Goal: Transaction & Acquisition: Purchase product/service

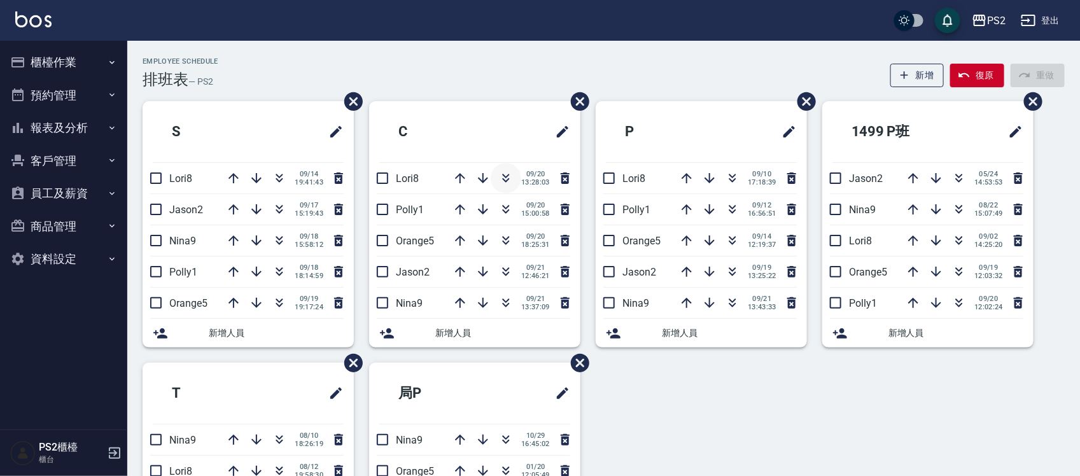
click at [507, 179] on icon "button" at bounding box center [506, 180] width 7 height 4
click at [507, 179] on div "09/20 15:00:58" at bounding box center [509, 178] width 128 height 31
click at [503, 179] on icon "button" at bounding box center [505, 178] width 15 height 15
click at [280, 180] on icon "button" at bounding box center [279, 180] width 7 height 4
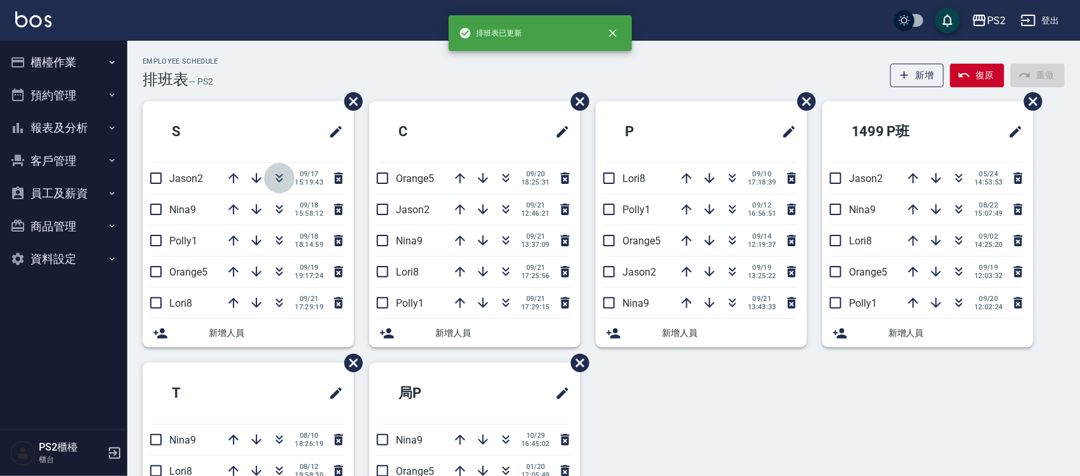
click at [280, 180] on icon "button" at bounding box center [279, 180] width 7 height 4
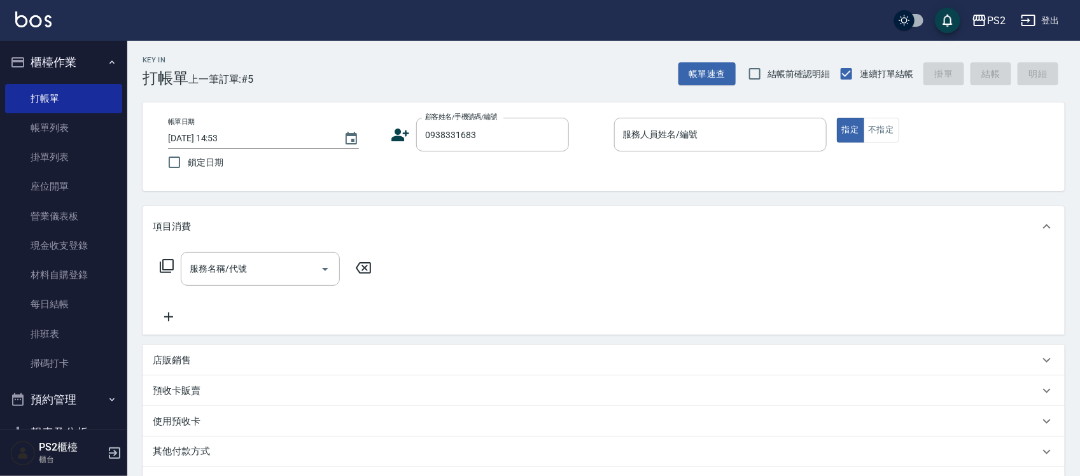
click at [395, 132] on icon at bounding box center [400, 134] width 19 height 19
click at [395, 132] on body "PS2 登出 櫃檯作業 打帳單 帳單列表 掛單列表 座位開單 營業儀表板 現金收支登錄 材料自購登錄 每日結帳 排班表 掃碼打卡 預約管理 預約管理 單日預約…" at bounding box center [543, 318] width 1087 height 636
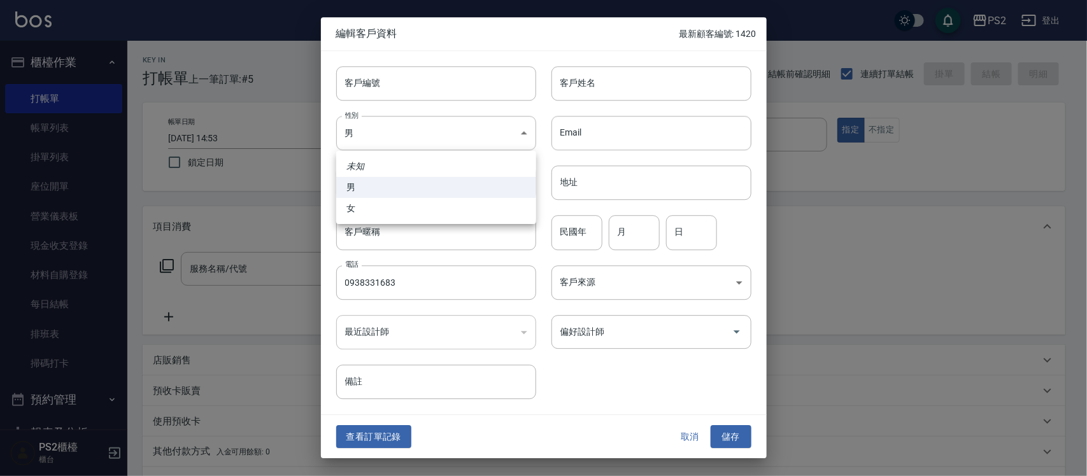
click at [587, 97] on div at bounding box center [543, 238] width 1087 height 476
click at [589, 90] on input "客戶姓名" at bounding box center [651, 83] width 200 height 34
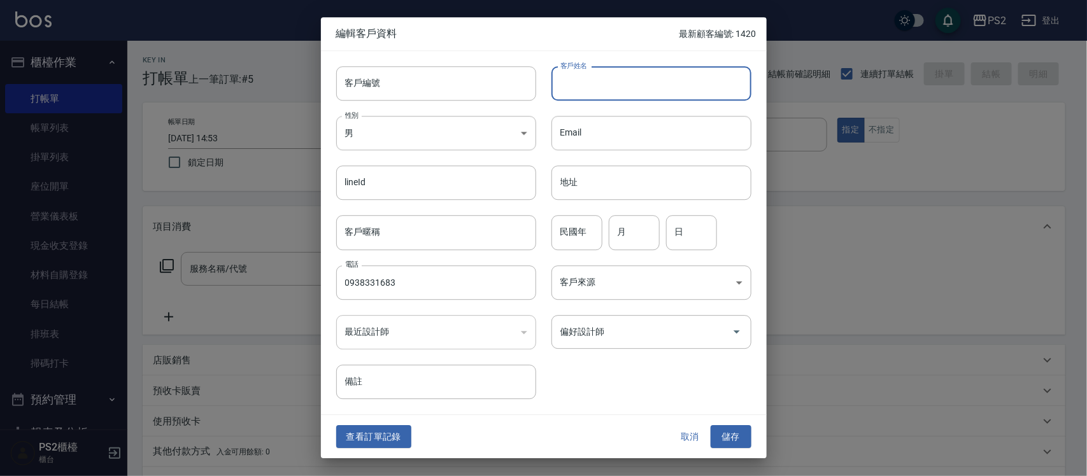
type input "ㄧ"
type input "[PERSON_NAME]"
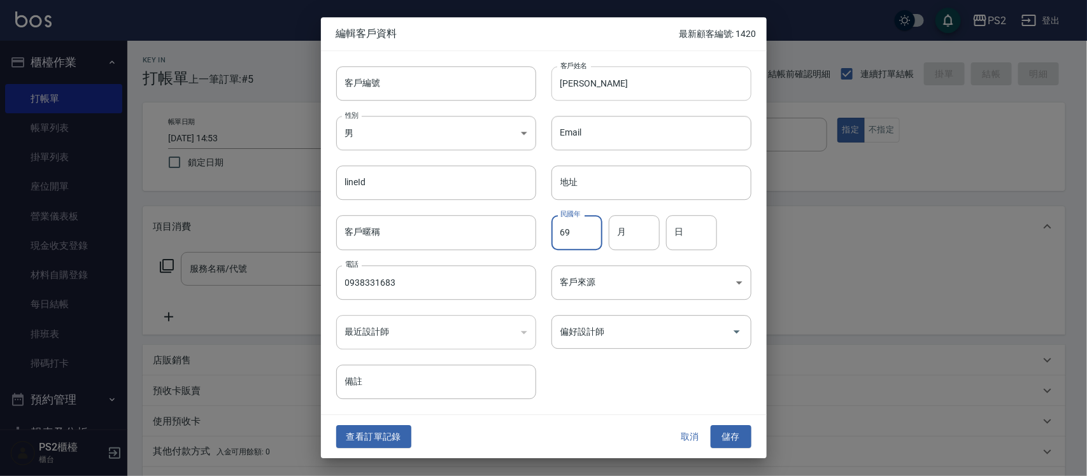
type input "69"
type input "9"
type input "10"
click at [729, 436] on button "儲存" at bounding box center [730, 437] width 41 height 24
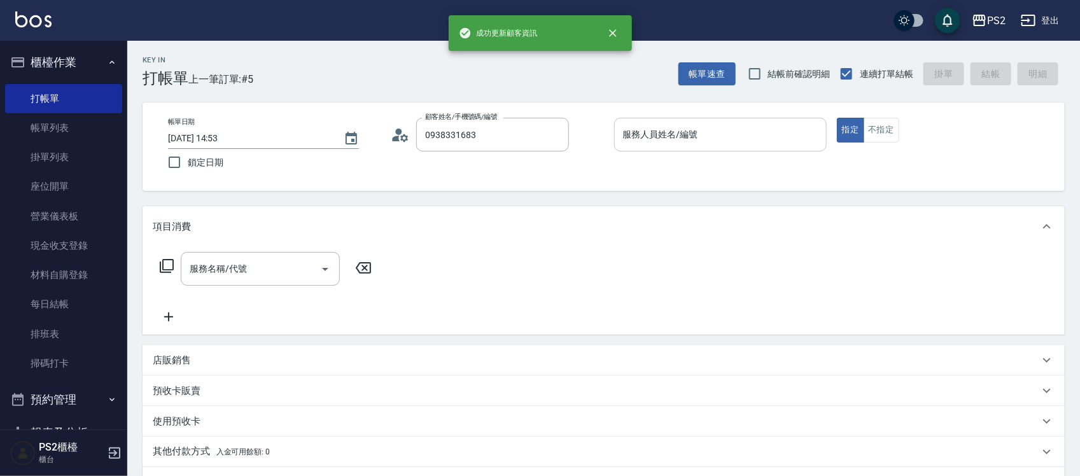
click at [679, 134] on input "服務人員姓名/編號" at bounding box center [720, 134] width 201 height 22
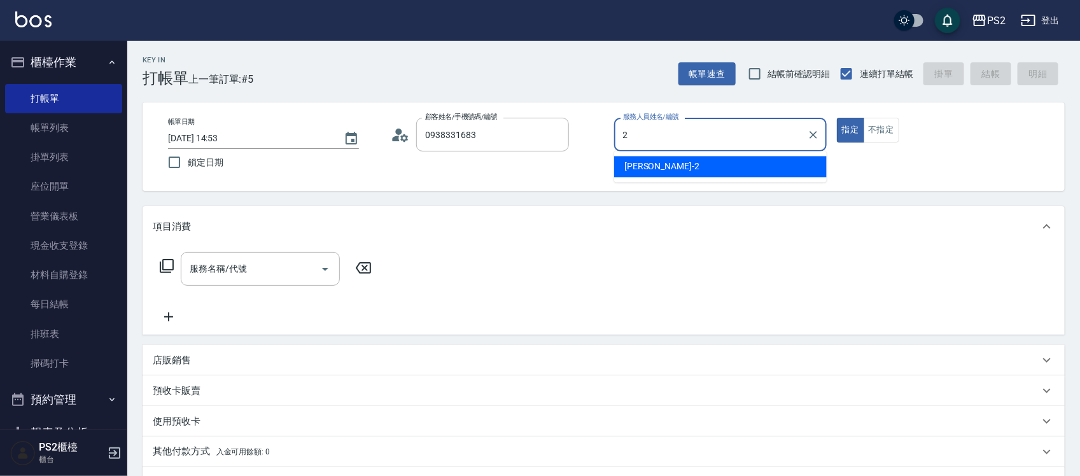
type input "[PERSON_NAME]-2"
type button "true"
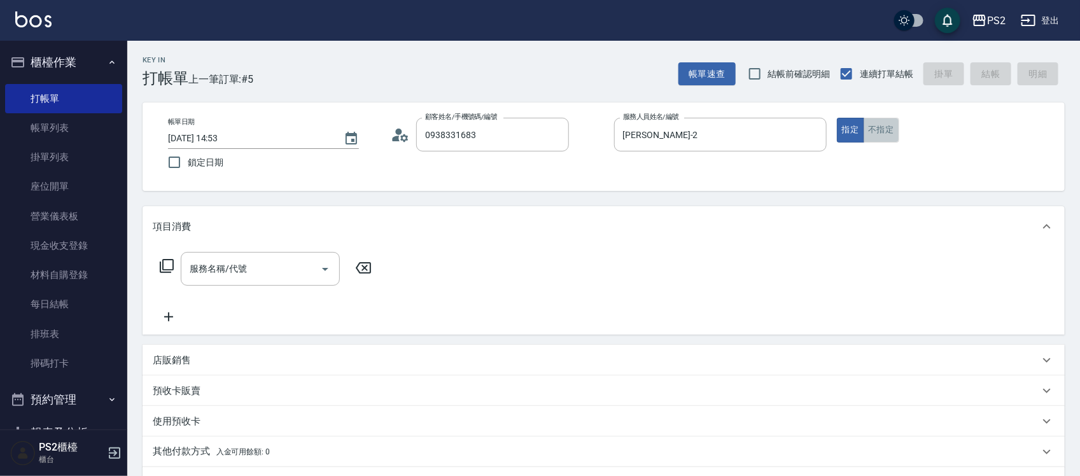
click at [878, 131] on button "不指定" at bounding box center [882, 130] width 36 height 25
click at [164, 268] on icon at bounding box center [166, 265] width 15 height 15
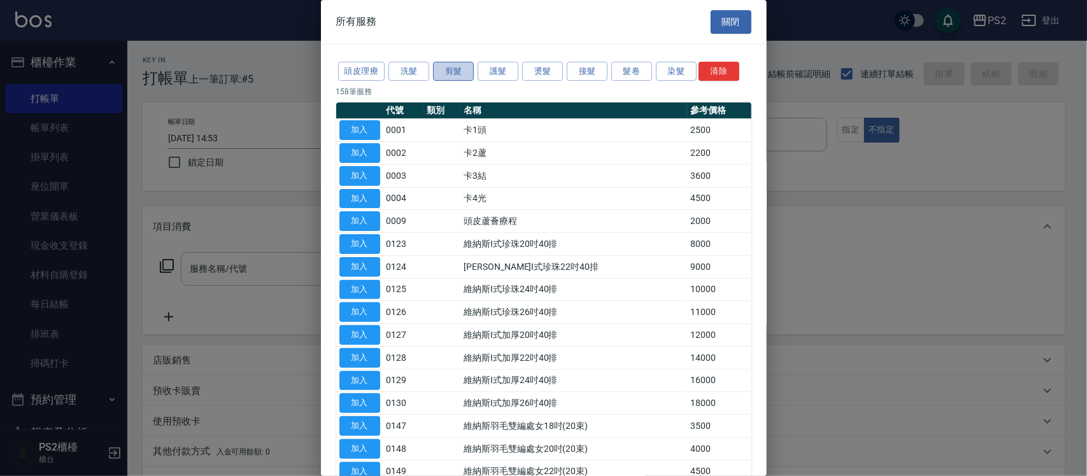
click at [466, 71] on button "剪髮" at bounding box center [453, 72] width 41 height 20
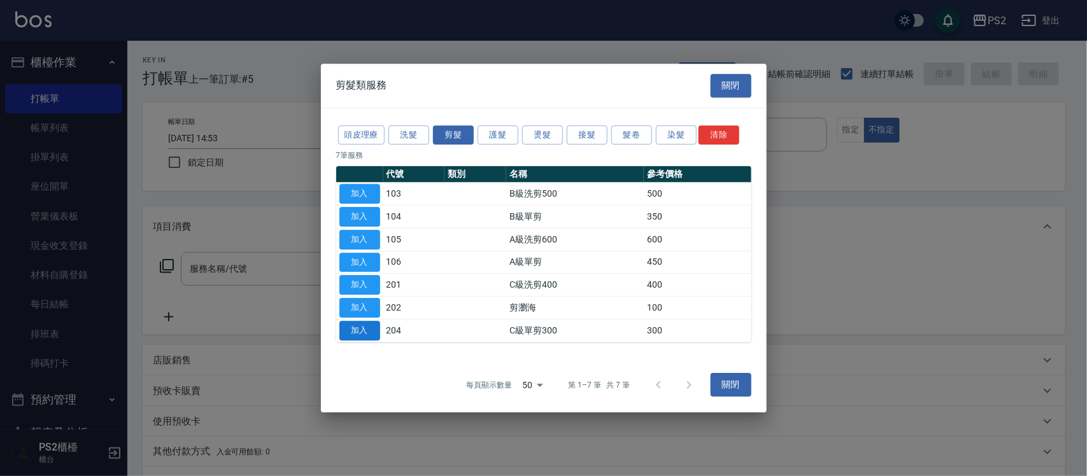
click at [364, 322] on button "加入" at bounding box center [359, 331] width 41 height 20
type input "C級單剪300(204)"
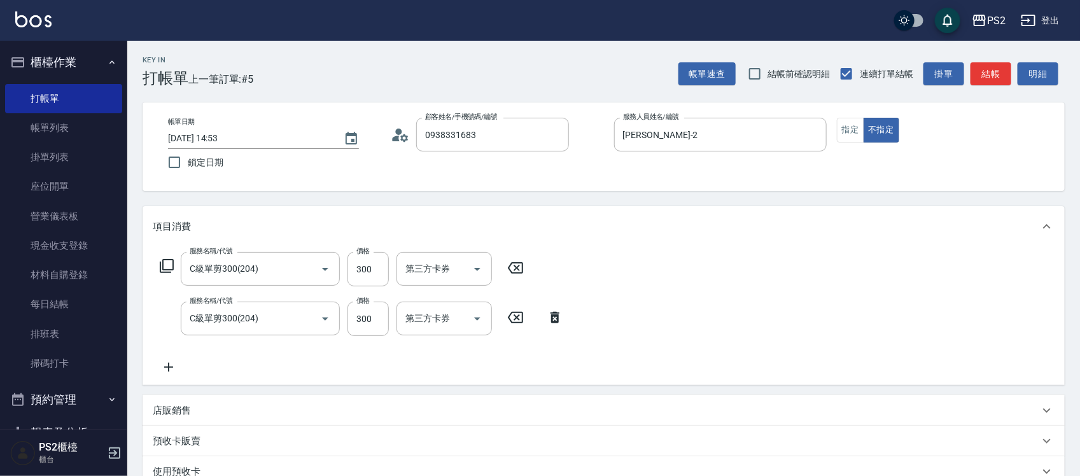
click at [521, 318] on icon at bounding box center [516, 317] width 32 height 15
click at [521, 318] on div "服務名稱/代號 C級單剪300(204) 服務名稱/代號 價格 300 價格 第三方卡券 第三方卡券 服務名稱/代號 服務名稱/代號 價格 300 價格 第三…" at bounding box center [362, 313] width 418 height 123
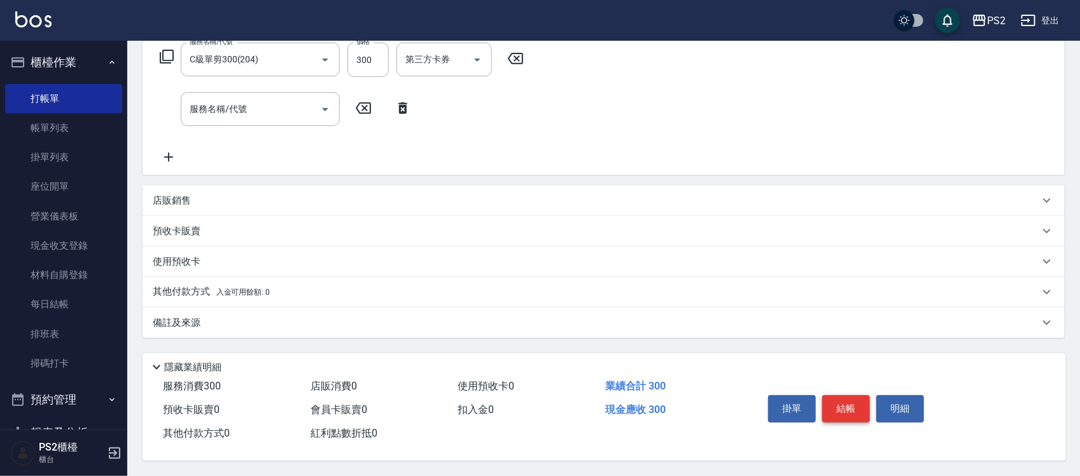
click at [860, 403] on button "結帳" at bounding box center [846, 408] width 48 height 27
type input "[DATE] 17:09"
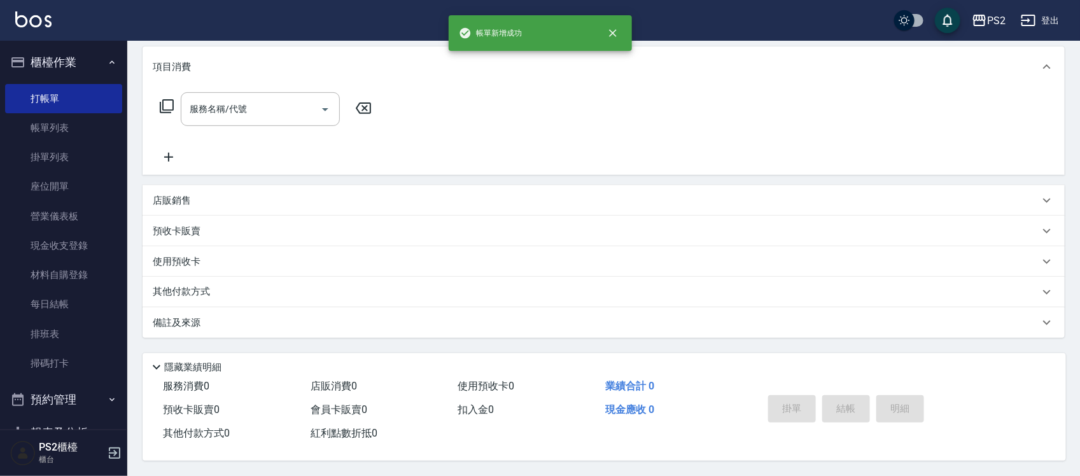
scroll to position [0, 0]
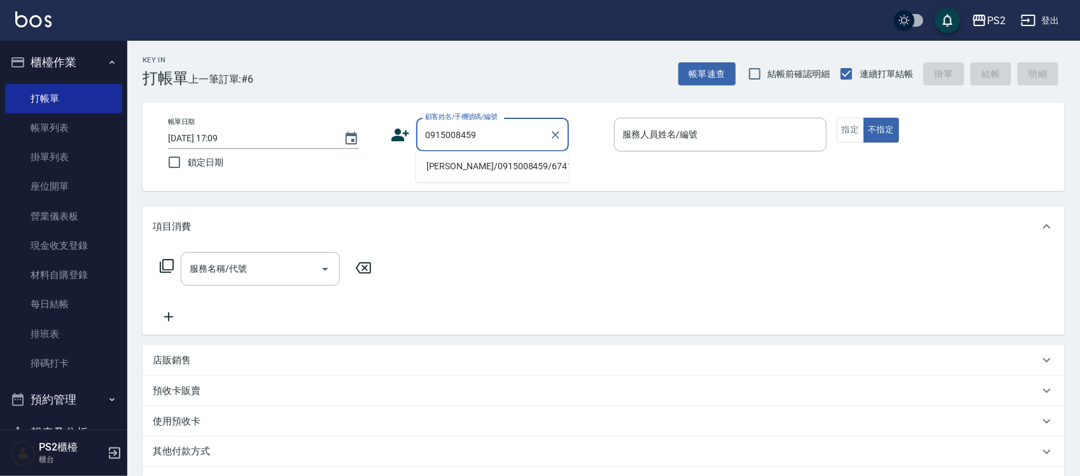
type input "[PERSON_NAME]/0915008459/6741"
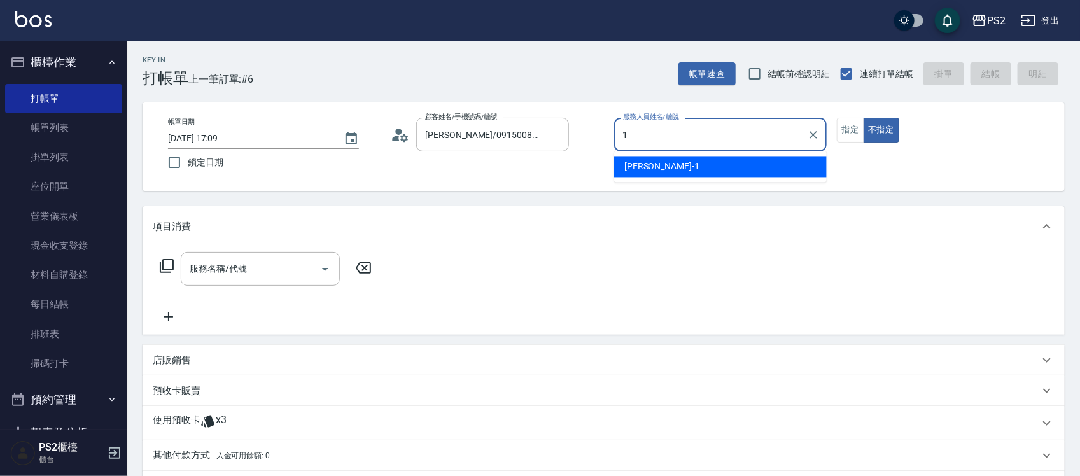
type input "Polly-1"
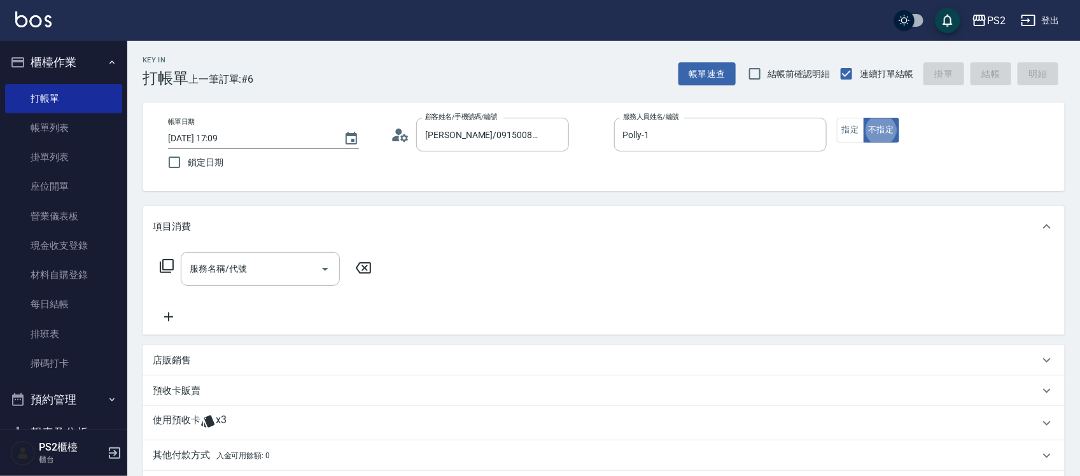
type button "false"
click at [861, 129] on button "指定" at bounding box center [850, 130] width 27 height 25
click at [172, 255] on div "服務名稱/代號 服務名稱/代號" at bounding box center [266, 269] width 227 height 34
click at [172, 259] on icon at bounding box center [167, 266] width 14 height 14
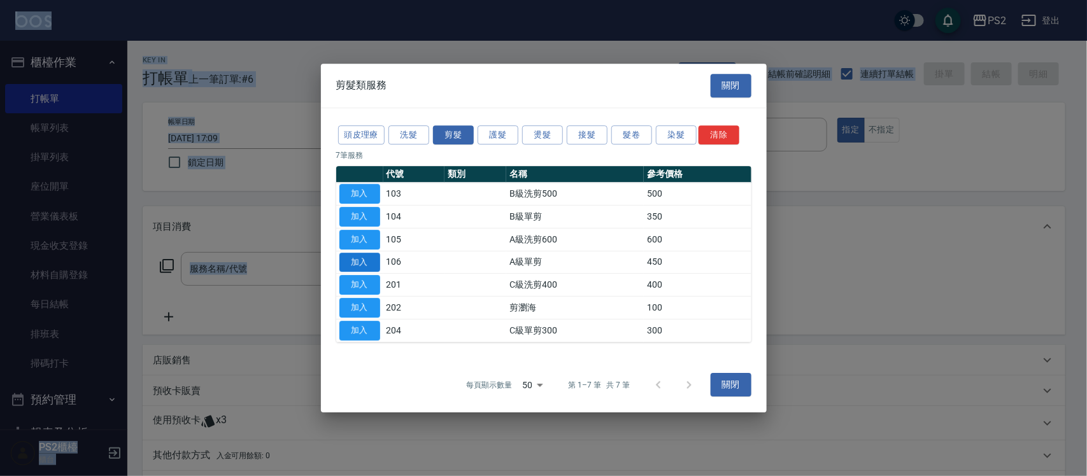
click at [364, 264] on button "加入" at bounding box center [359, 263] width 41 height 20
type input "A級單剪(106)"
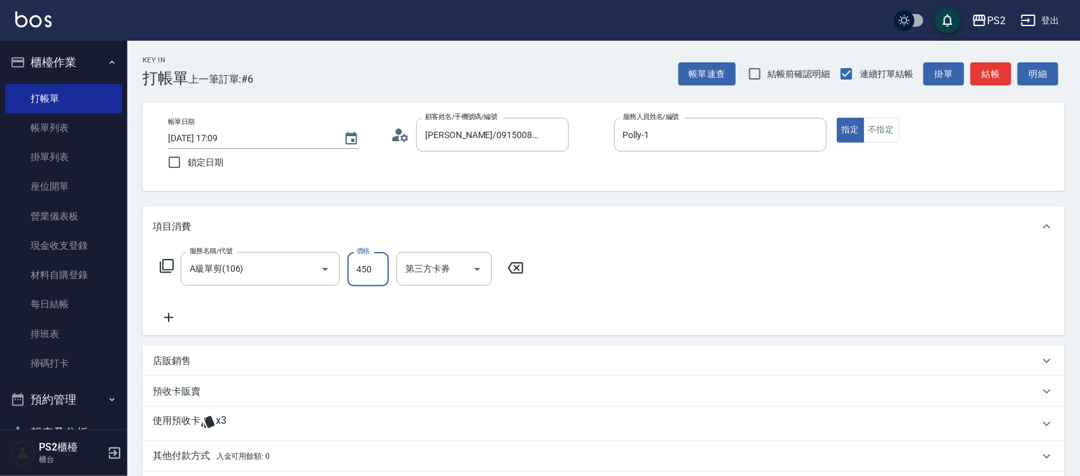
click at [161, 265] on icon at bounding box center [166, 265] width 15 height 15
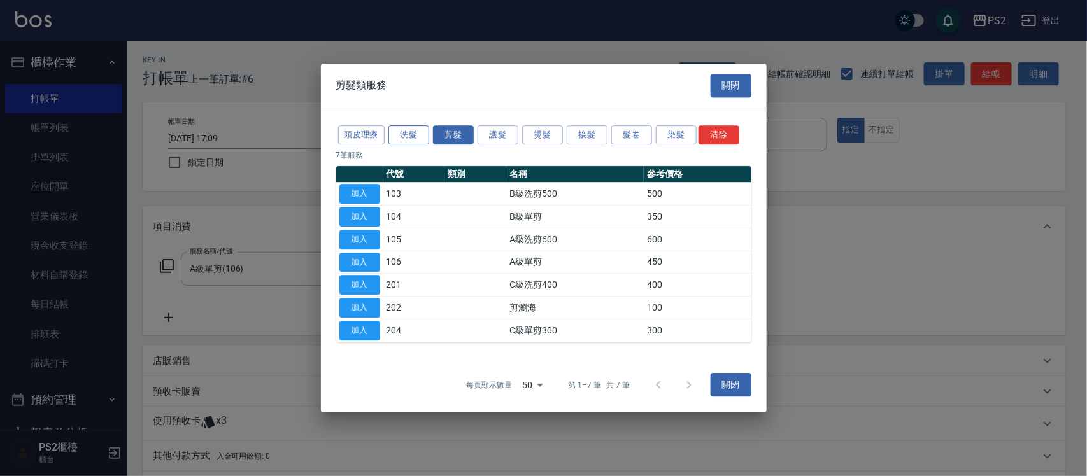
click at [401, 140] on button "洗髮" at bounding box center [408, 135] width 41 height 20
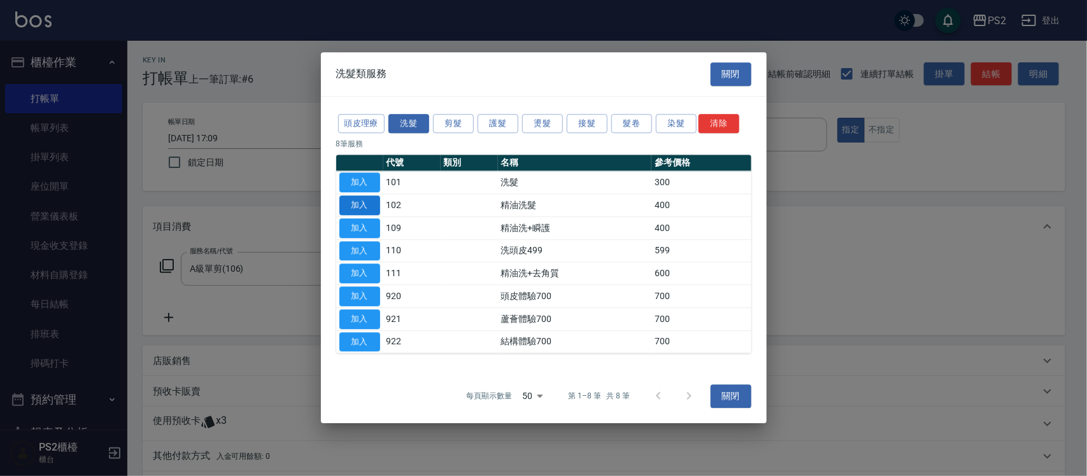
click at [355, 208] on button "加入" at bounding box center [359, 205] width 41 height 20
click at [355, 208] on div "項目消費" at bounding box center [604, 226] width 922 height 41
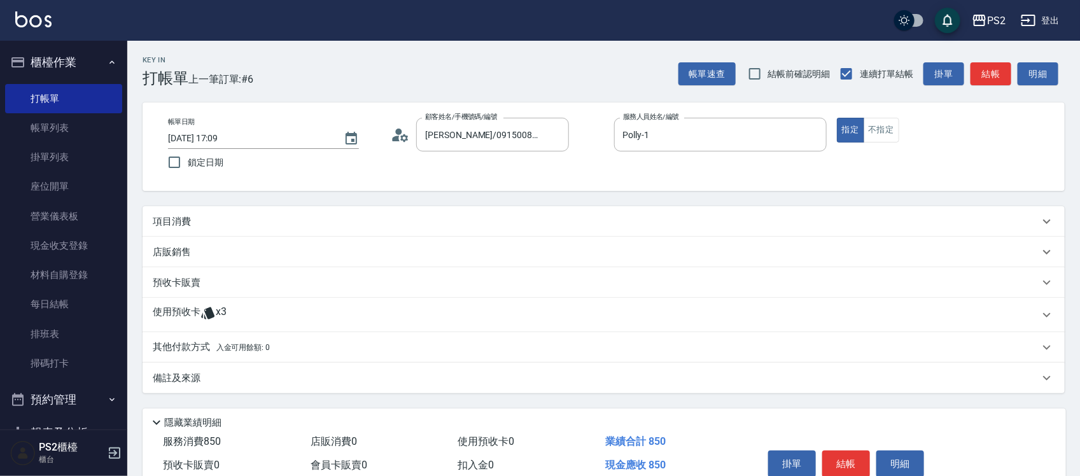
click at [303, 204] on div "Key In 打帳單 上一筆訂單:#6 帳單速查 結帳前確認明細 連續打單結帳 掛單 結帳 明細 帳單日期 [DATE] 17:09 鎖定日期 顧客姓名/手機…" at bounding box center [603, 286] width 953 height 491
click at [299, 211] on div "項目消費" at bounding box center [604, 221] width 922 height 31
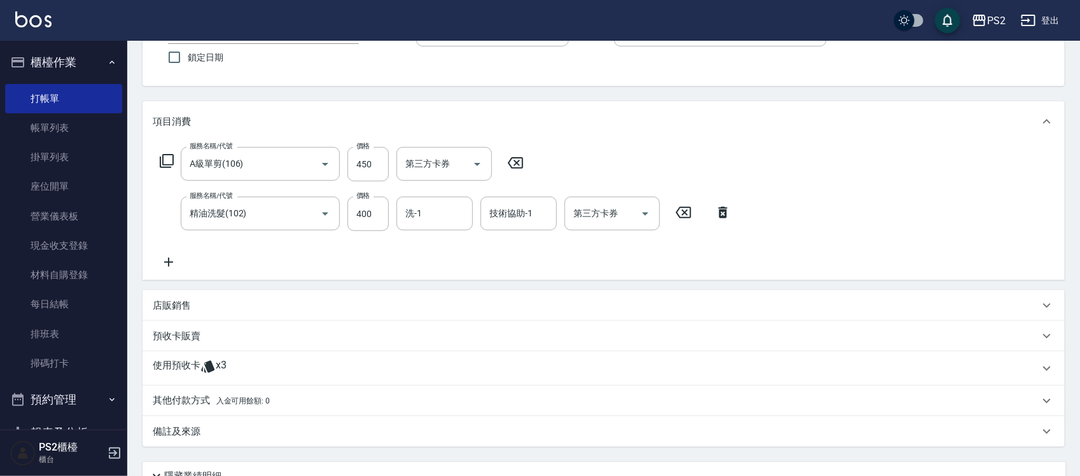
scroll to position [218, 0]
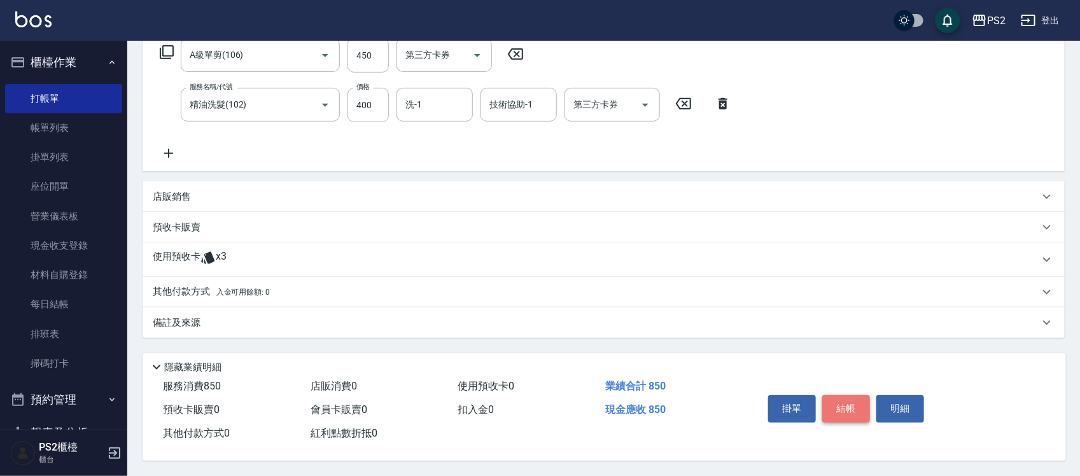
click at [855, 395] on button "結帳" at bounding box center [846, 408] width 48 height 27
type input "[DATE] 17:10"
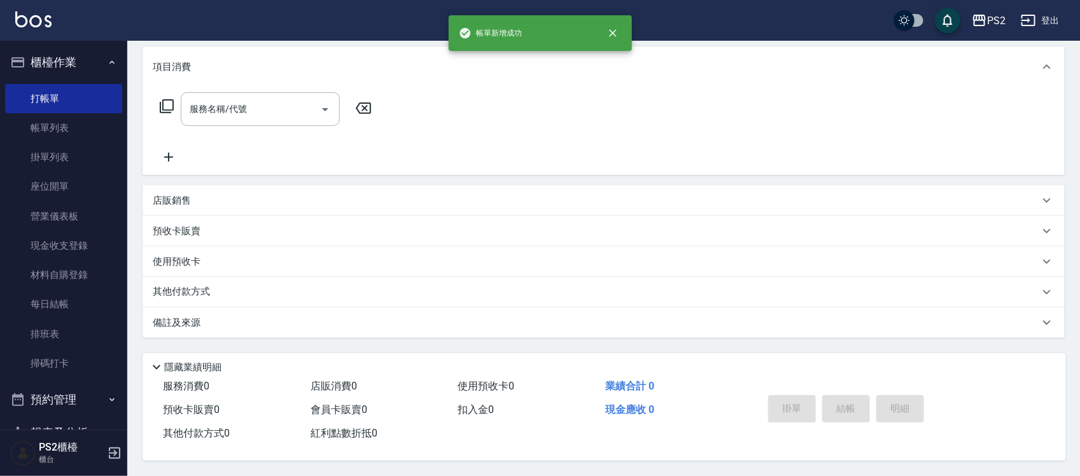
scroll to position [0, 0]
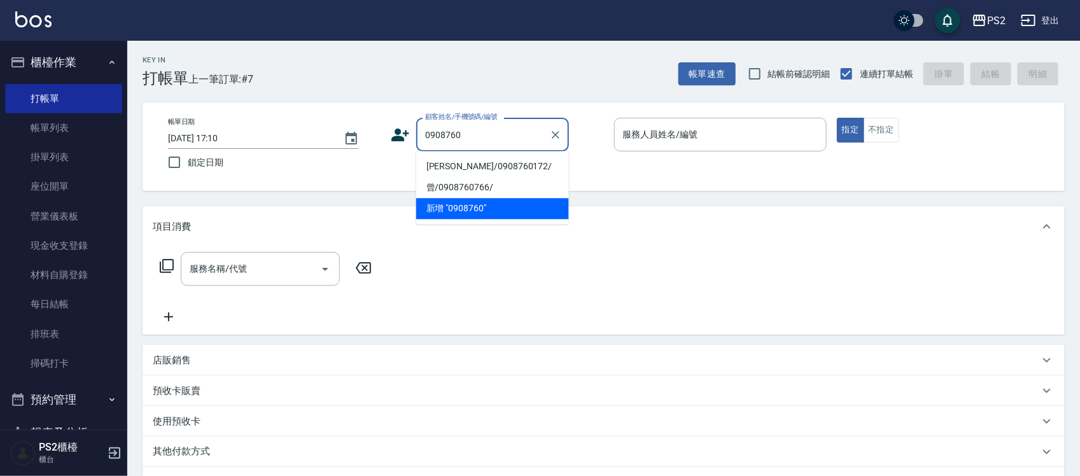
type input "[PERSON_NAME]/0908760172/"
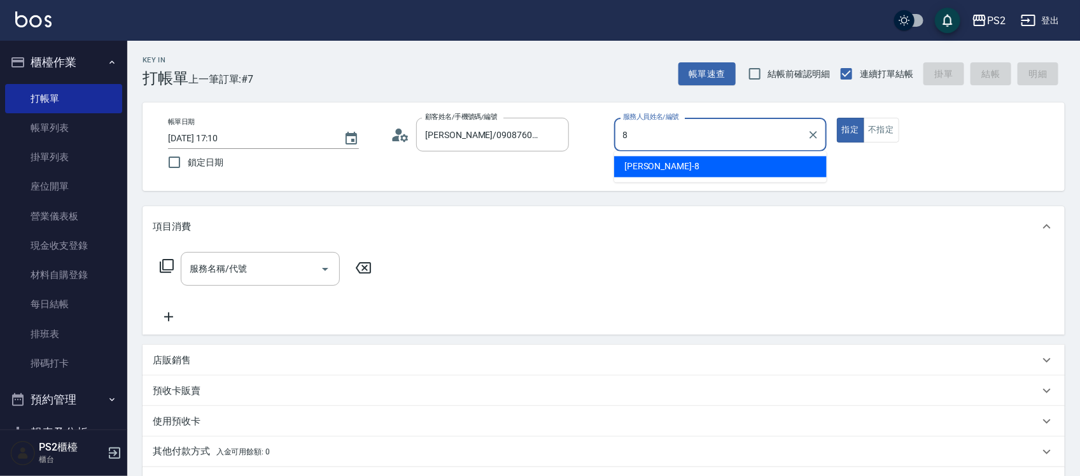
type input "Lori-8"
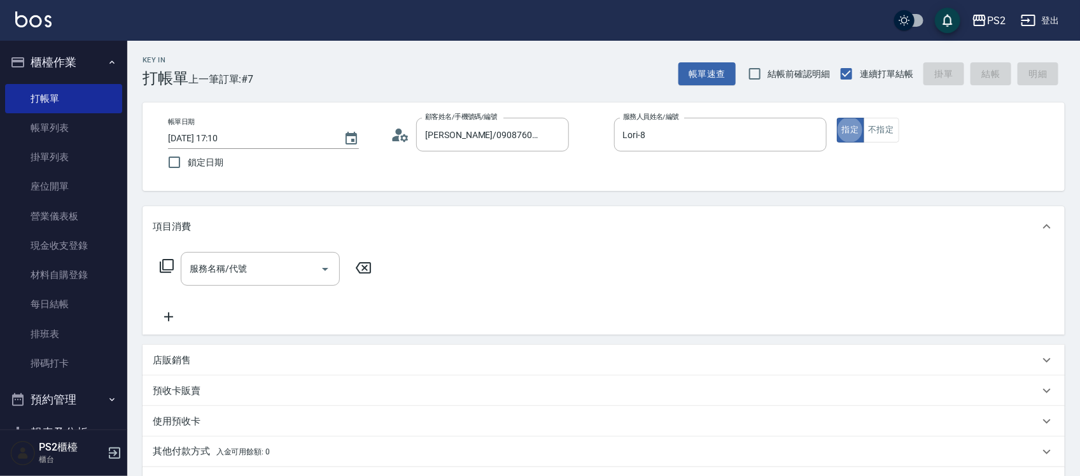
click at [171, 275] on div "服務名稱/代號 服務名稱/代號" at bounding box center [266, 269] width 227 height 34
click at [171, 266] on icon at bounding box center [166, 265] width 15 height 15
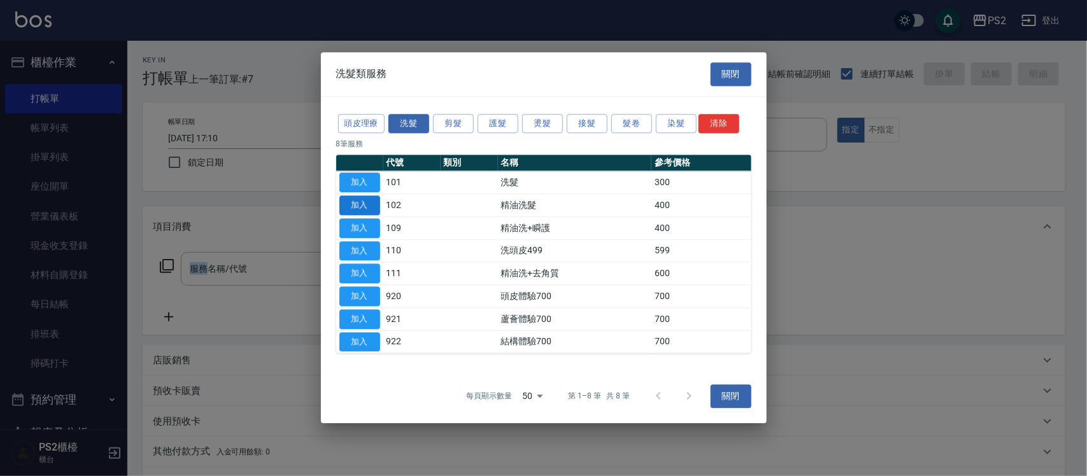
click at [341, 202] on button "加入" at bounding box center [359, 205] width 41 height 20
click at [341, 202] on div "Key In 打帳單 上一筆訂單:#7 帳單速查 結帳前確認明細 連續打單結帳 掛單 結帳 明細 帳單日期 [DATE] 17:10 鎖定日期 顧客姓名/手機…" at bounding box center [603, 338] width 953 height 595
type input "精油洗髮(102)"
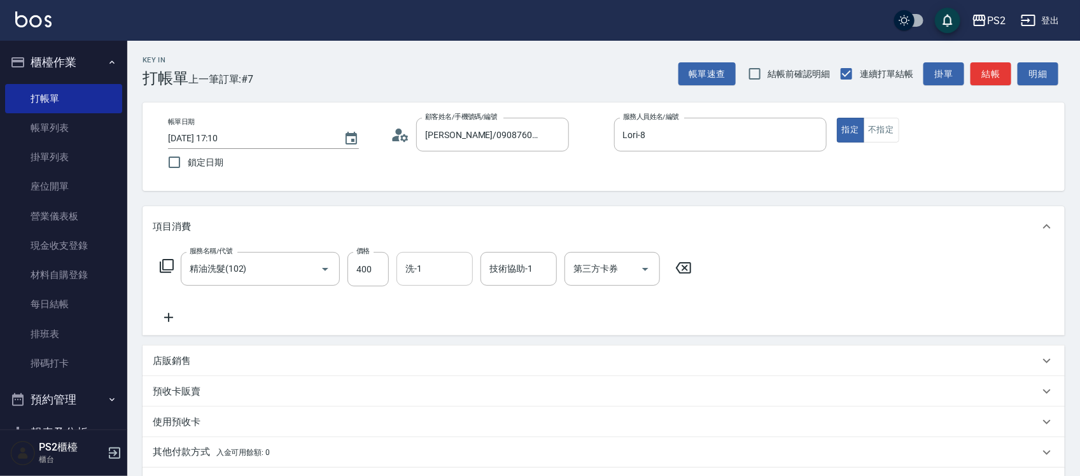
click at [403, 269] on input "洗-1" at bounding box center [434, 269] width 65 height 22
type input "500"
type input "25"
click at [403, 269] on input "洗-1" at bounding box center [434, 269] width 65 height 22
type input "[PERSON_NAME]-25"
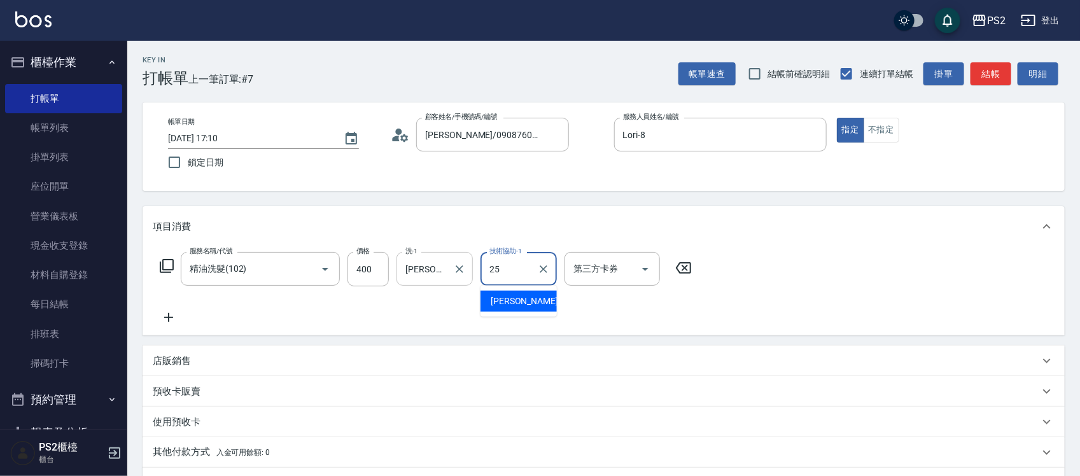
type input "[PERSON_NAME]-25"
click at [339, 272] on div "精油洗髮(102) 服務名稱/代號" at bounding box center [260, 269] width 159 height 34
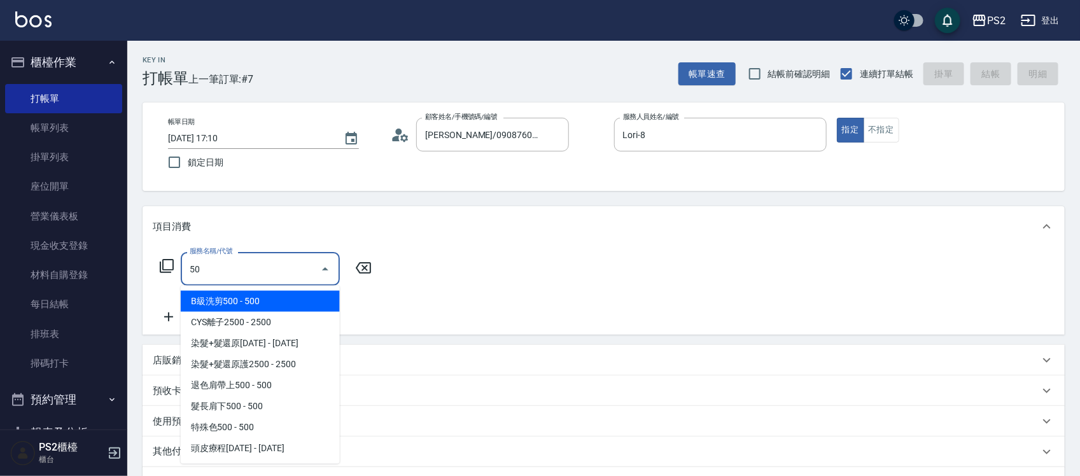
type input "5"
click at [349, 265] on icon at bounding box center [364, 267] width 32 height 15
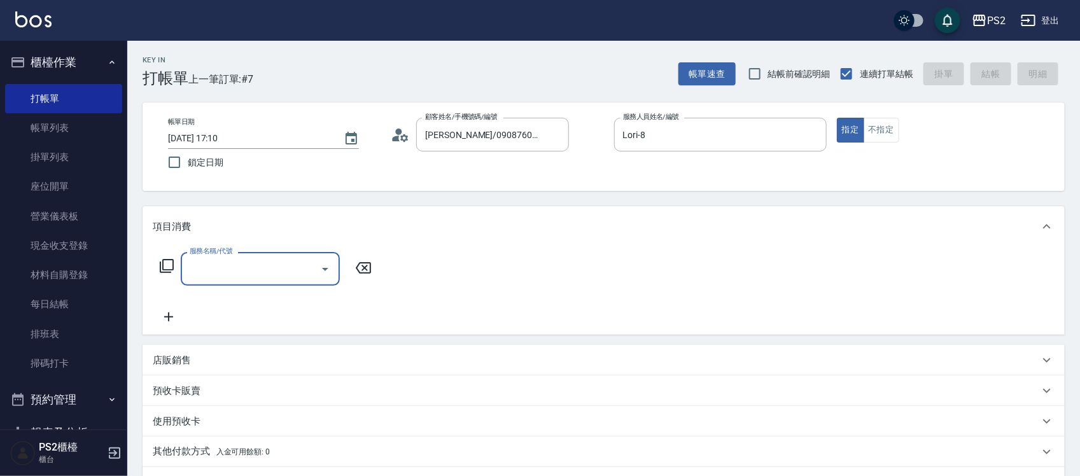
click at [167, 267] on icon at bounding box center [166, 265] width 15 height 15
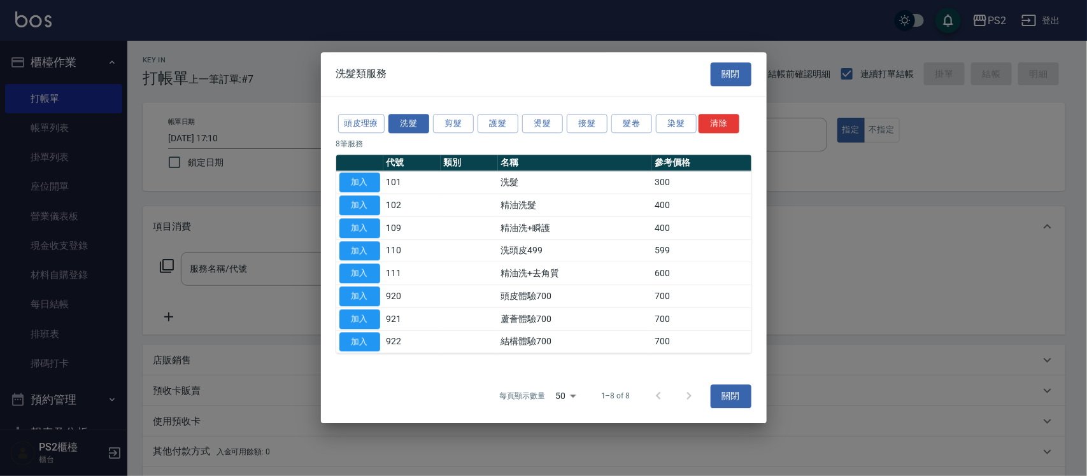
click at [167, 267] on div at bounding box center [543, 238] width 1087 height 476
click at [367, 199] on button "加入" at bounding box center [359, 205] width 41 height 20
click at [367, 199] on div "Key In 打帳單 上一筆訂單:#7 帳單速查 結帳前確認明細 連續打單結帳 掛單 結帳 明細 帳單日期 [DATE] 17:10 鎖定日期 顧客姓名/手機…" at bounding box center [603, 338] width 953 height 595
type input "精油洗髮(102)"
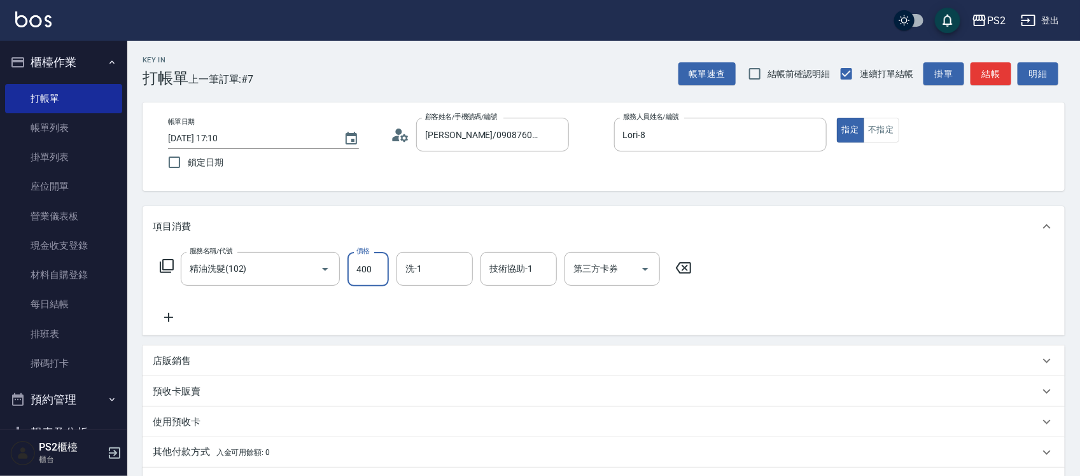
click at [371, 269] on input "400" at bounding box center [368, 269] width 41 height 34
type input "500"
type input "[PERSON_NAME]-25"
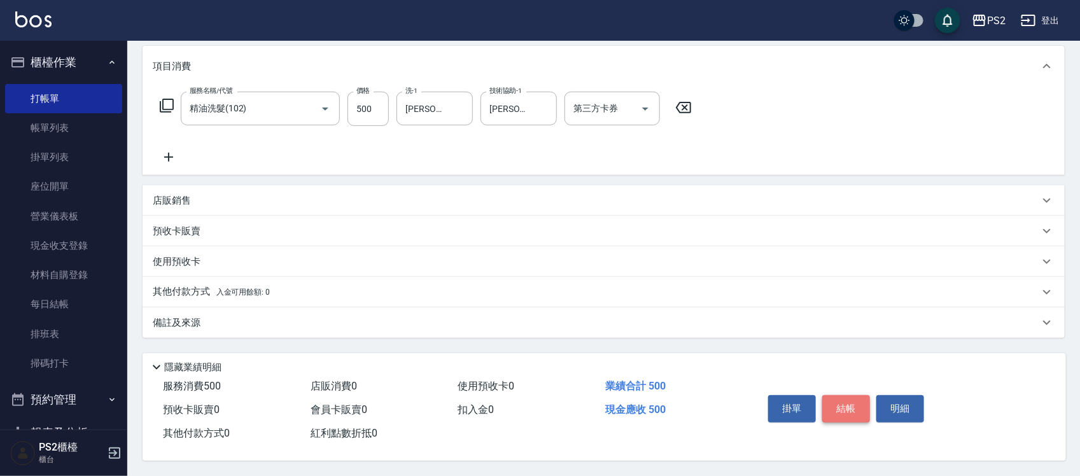
click at [829, 399] on button "結帳" at bounding box center [846, 408] width 48 height 27
click at [829, 399] on div "掛單 結帳 明細" at bounding box center [846, 410] width 166 height 40
type input "[DATE] 17:11"
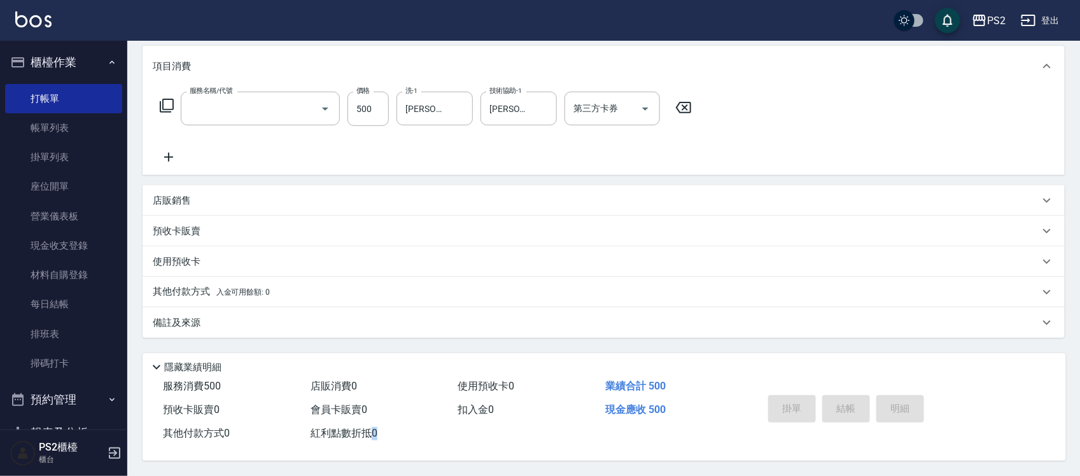
scroll to position [0, 0]
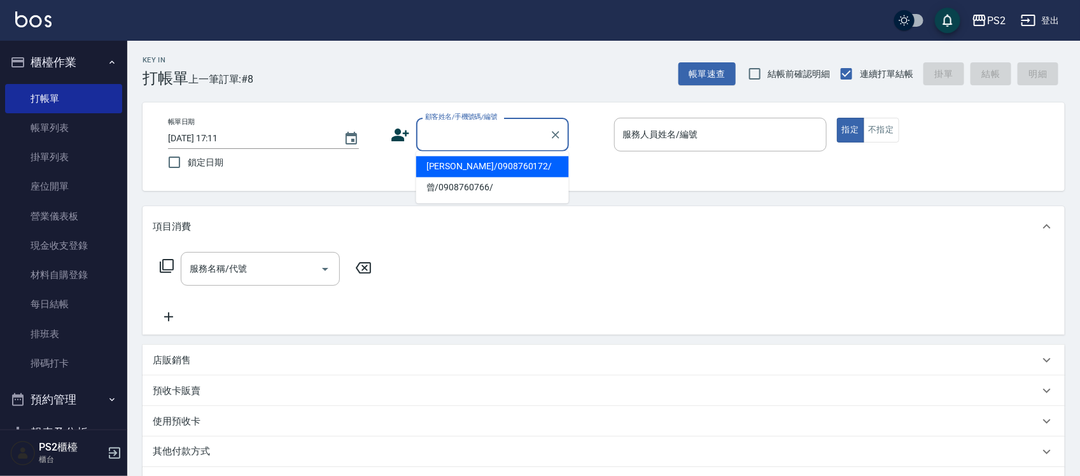
click at [498, 144] on input "顧客姓名/手機號碼/編號" at bounding box center [483, 134] width 122 height 22
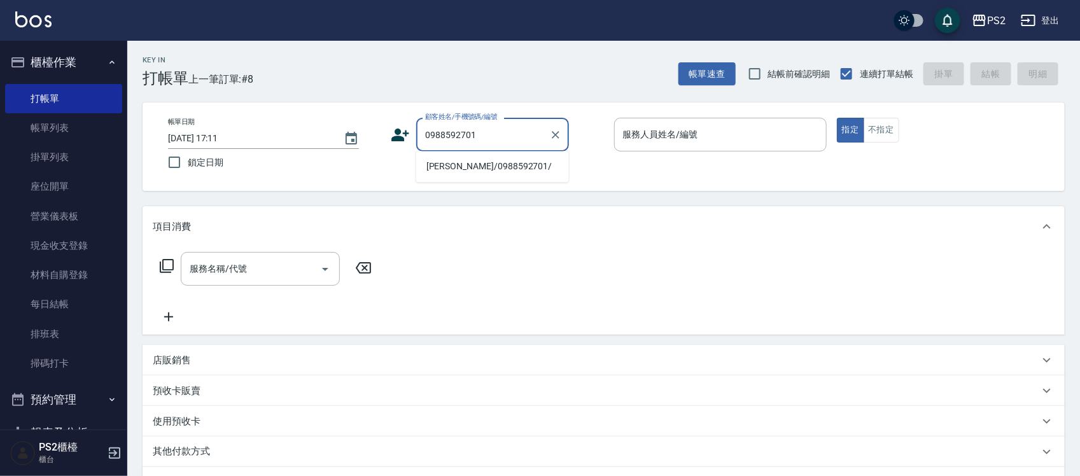
type input "[PERSON_NAME]/0988592701/"
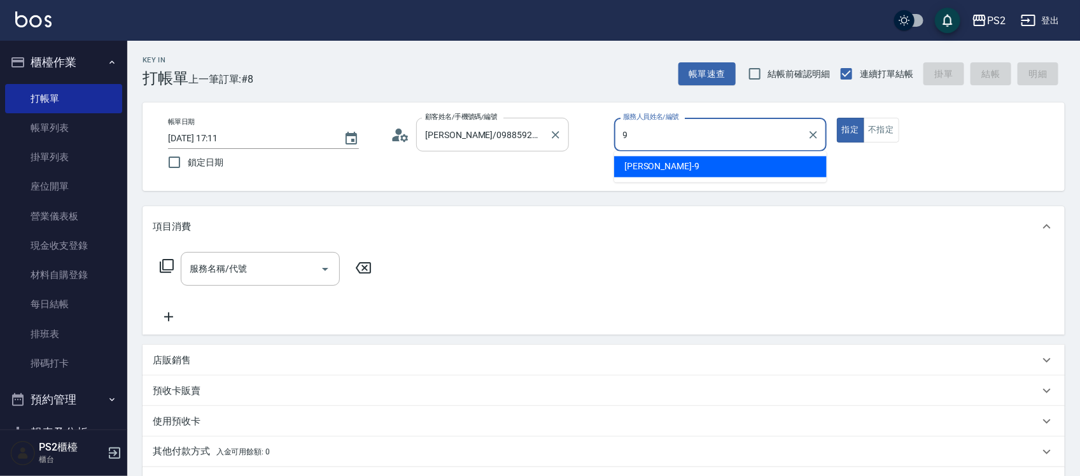
type input "[PERSON_NAME]-9"
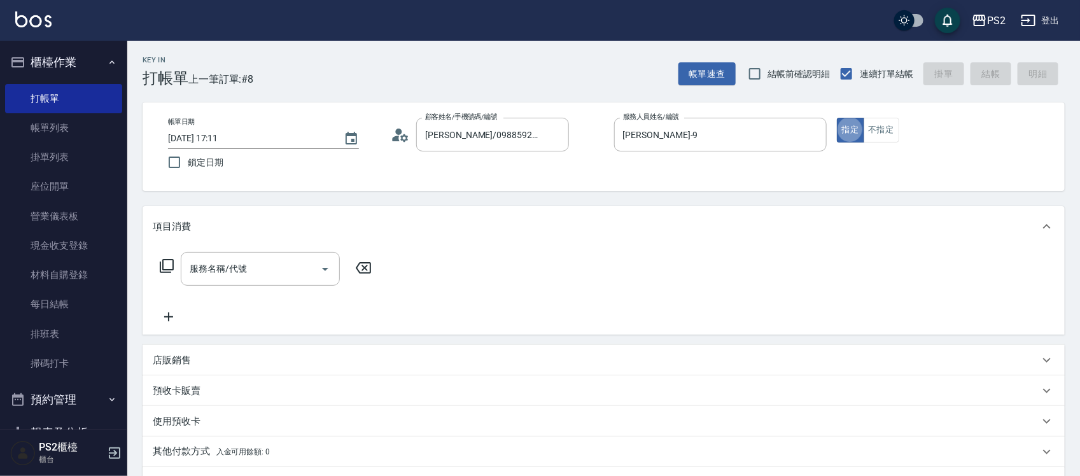
click at [174, 263] on icon at bounding box center [166, 265] width 15 height 15
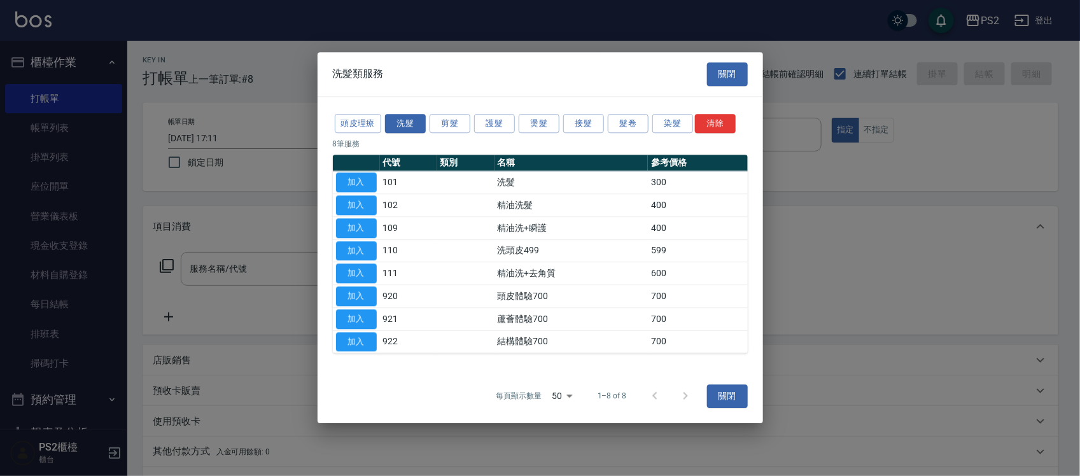
click at [174, 263] on div at bounding box center [540, 238] width 1080 height 476
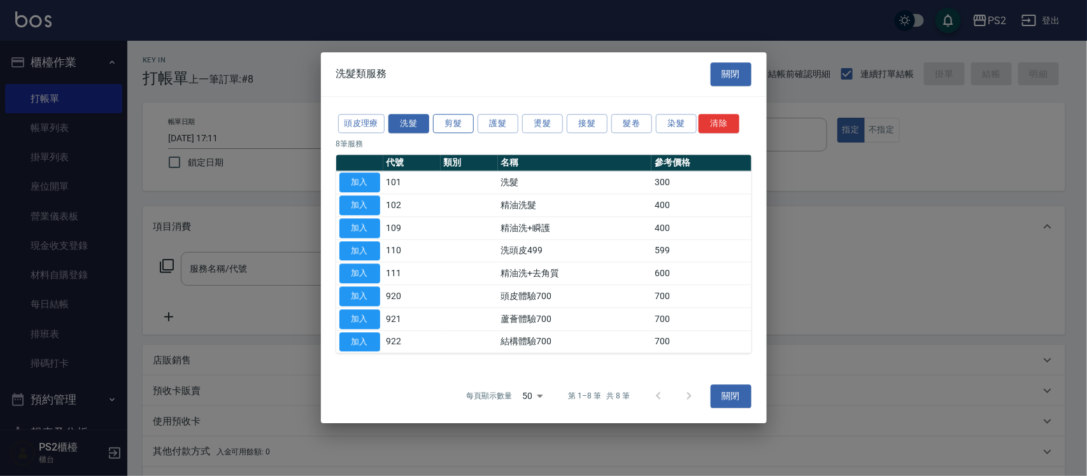
click at [449, 118] on button "剪髮" at bounding box center [453, 124] width 41 height 20
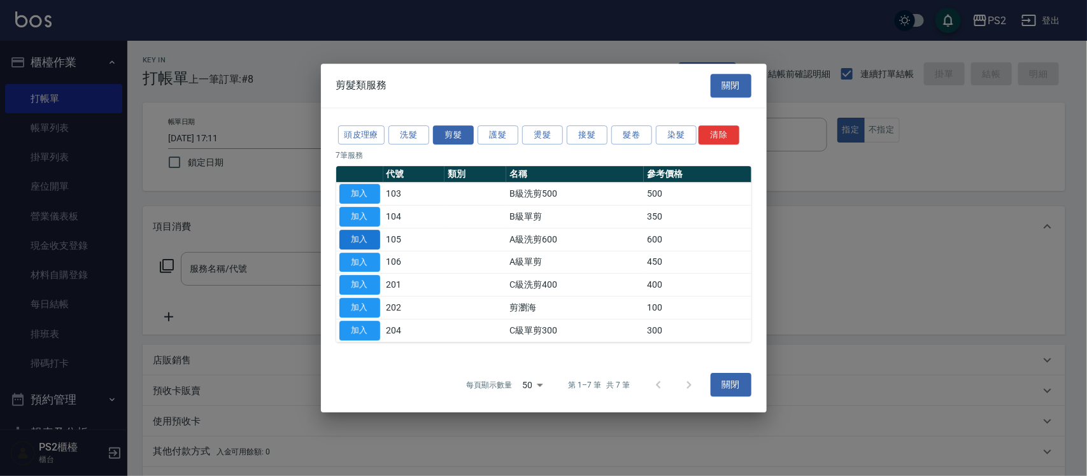
click at [366, 234] on button "加入" at bounding box center [359, 240] width 41 height 20
type input "A級洗剪600(105)"
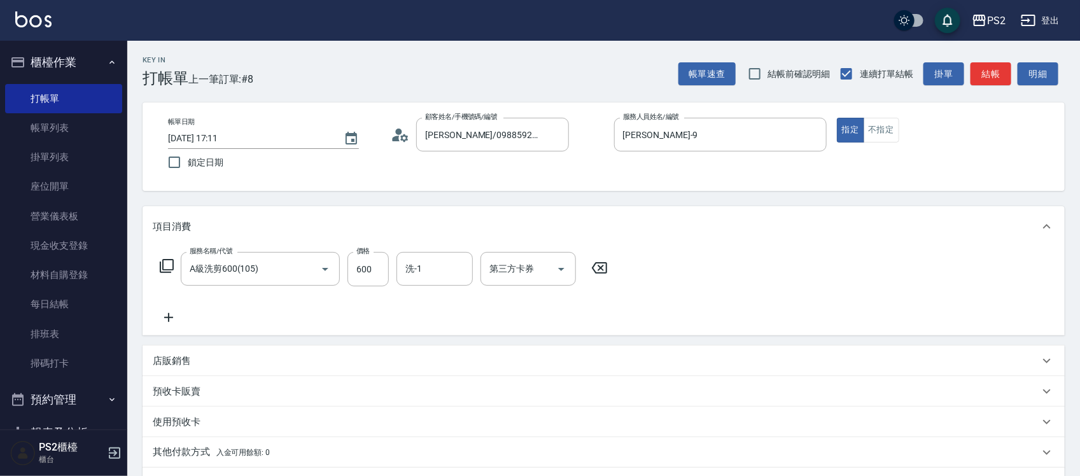
scroll to position [164, 0]
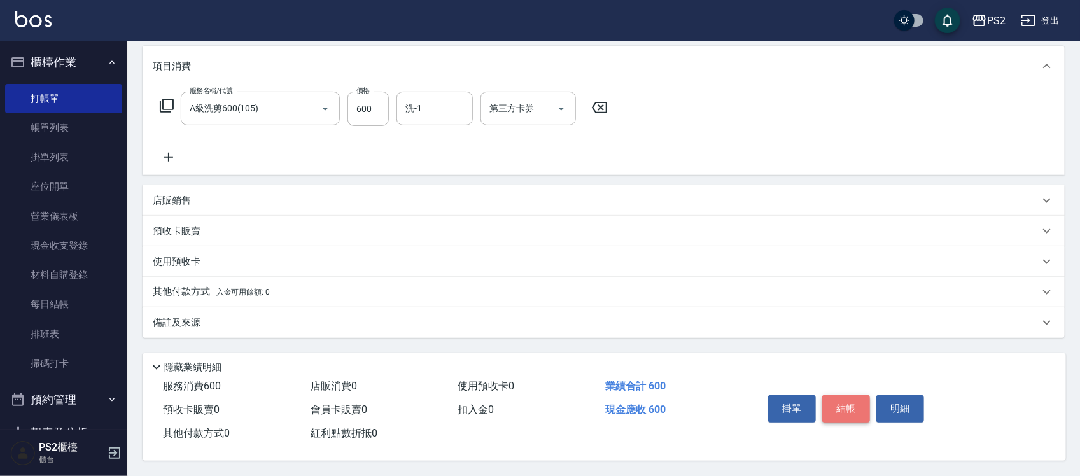
click at [856, 401] on button "結帳" at bounding box center [846, 408] width 48 height 27
click at [856, 401] on div "掛單 結帳 明細" at bounding box center [846, 410] width 166 height 40
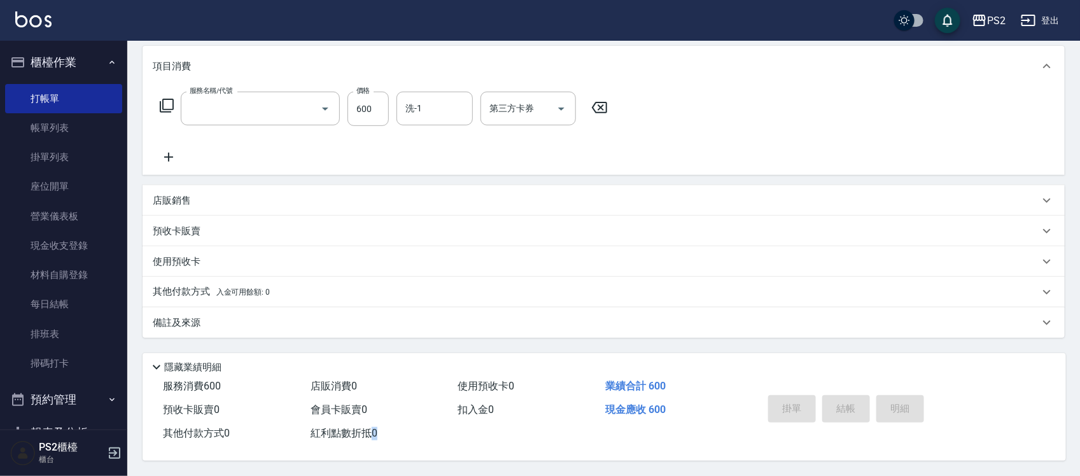
scroll to position [0, 0]
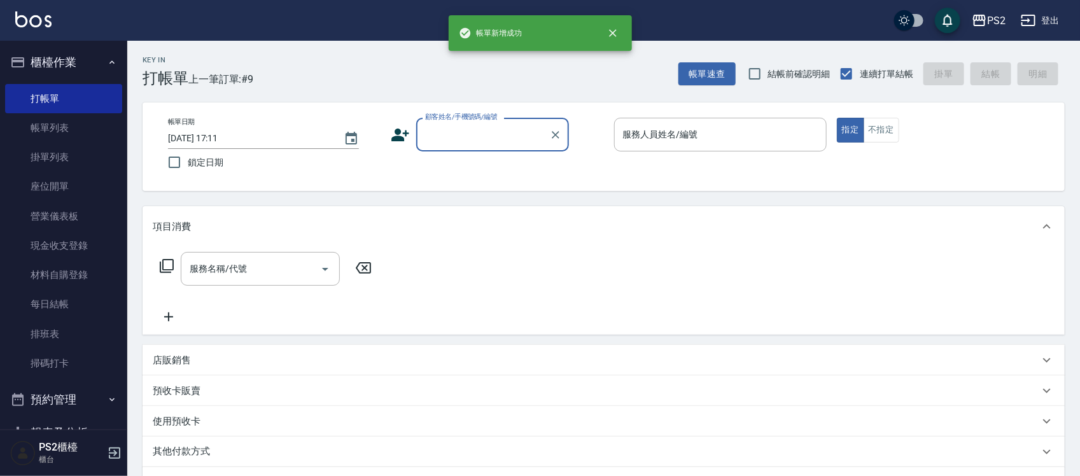
click at [444, 141] on input "顧客姓名/手機號碼/編號" at bounding box center [483, 134] width 122 height 22
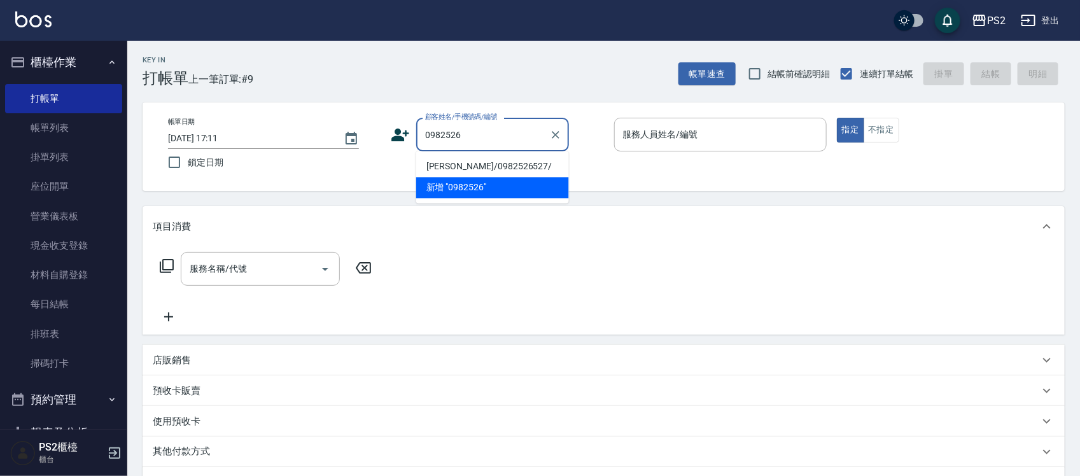
type input "[PERSON_NAME]/0982526527/"
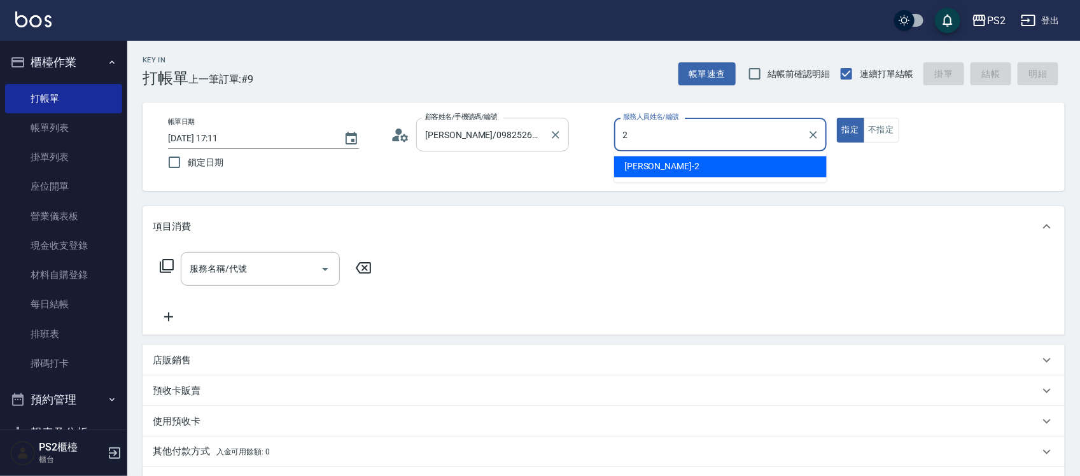
type input "[PERSON_NAME]-2"
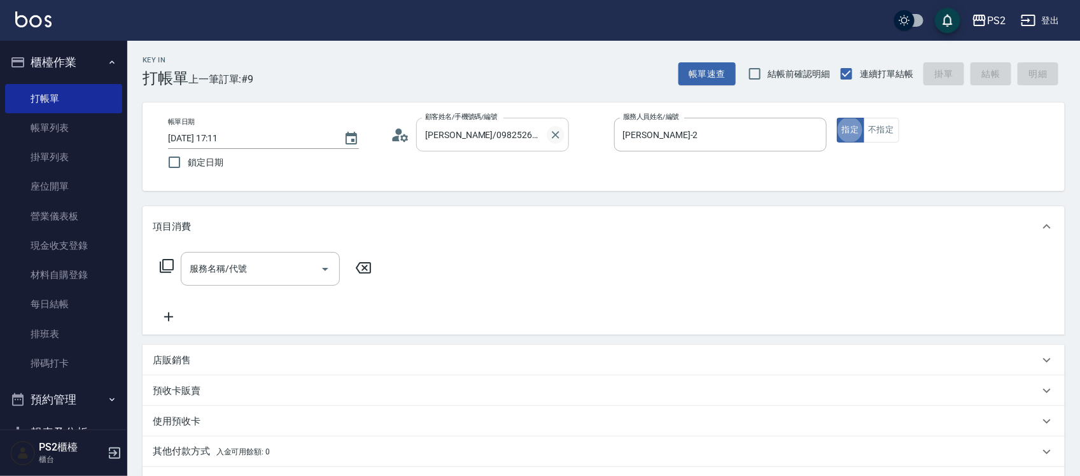
click at [557, 129] on icon "Clear" at bounding box center [555, 135] width 13 height 13
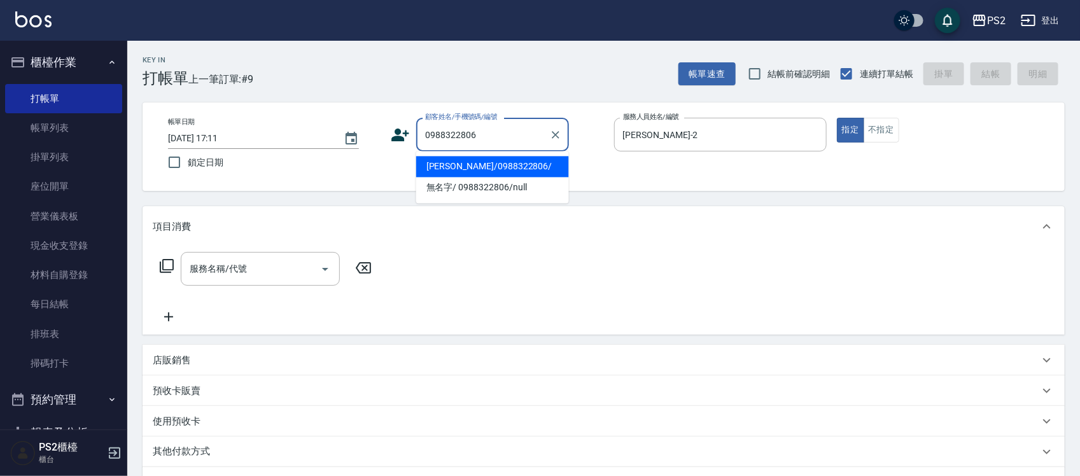
type input "莊昀豐/0988322806/"
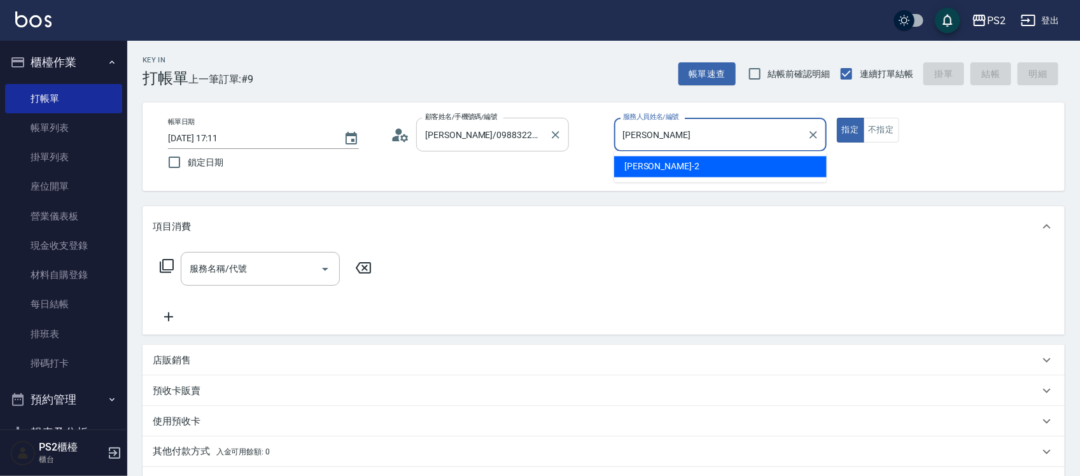
type input "J"
type input "Lori-8"
type button "true"
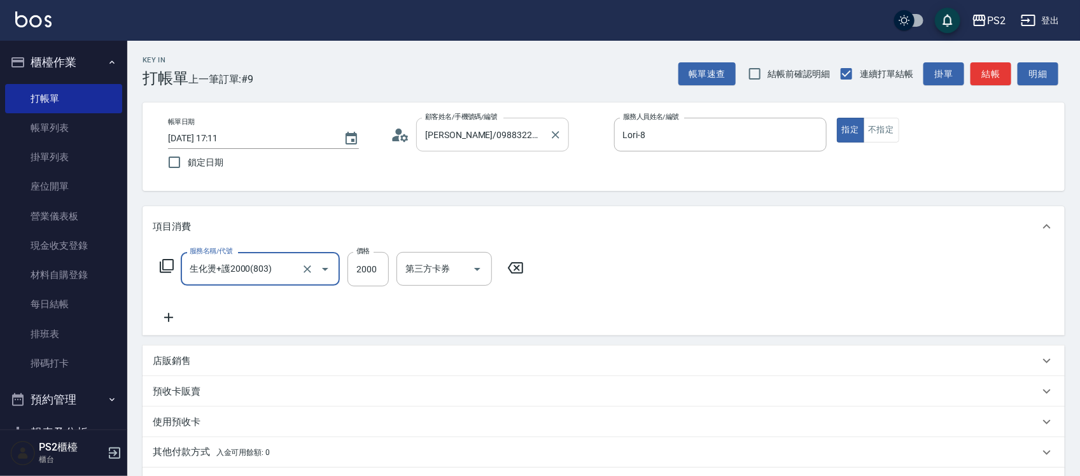
type input "生化燙+護2000(803)"
type input "2500"
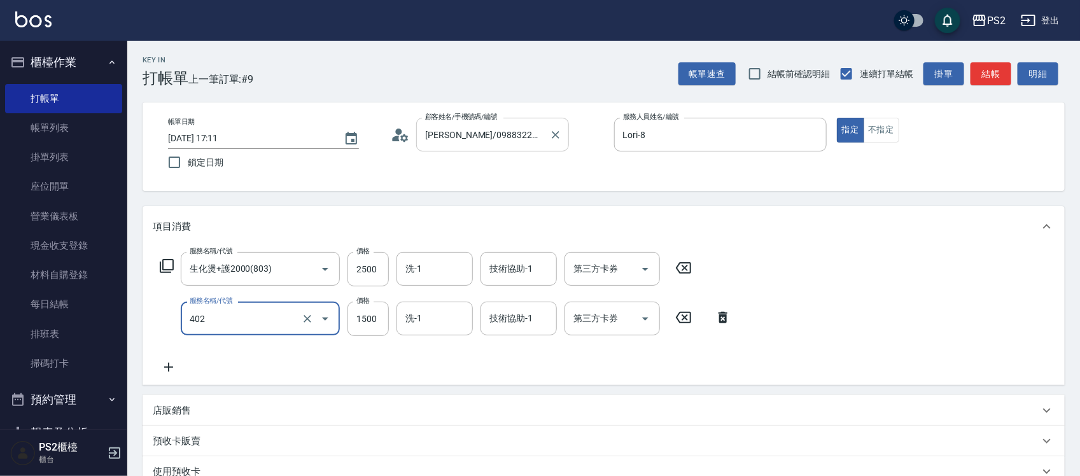
type input "染髮+髮還原1500(402)"
type input "2000"
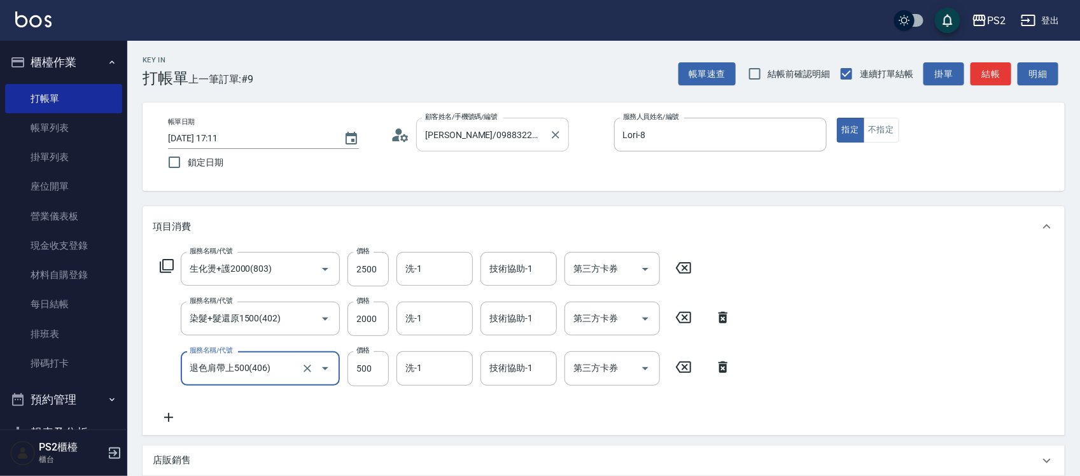
type input "退色肩帶上500(406)"
type input "1500"
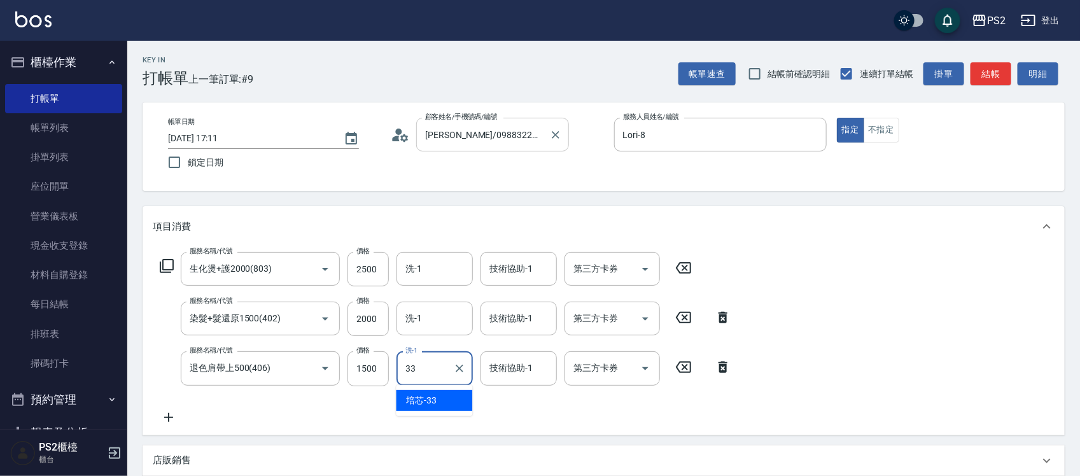
type input "培芯-33"
click at [456, 330] on div "洗-1" at bounding box center [435, 319] width 76 height 34
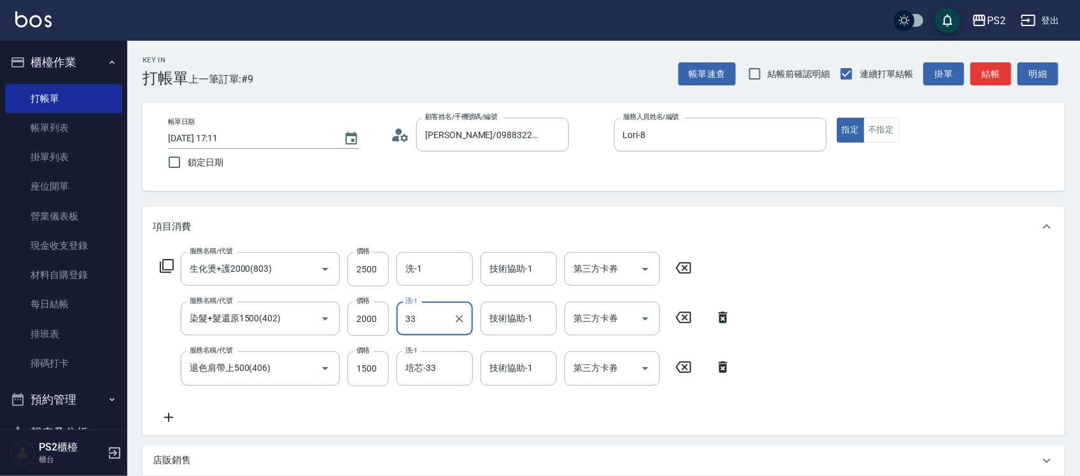
type input "培芯-33"
click at [175, 412] on icon at bounding box center [169, 417] width 32 height 15
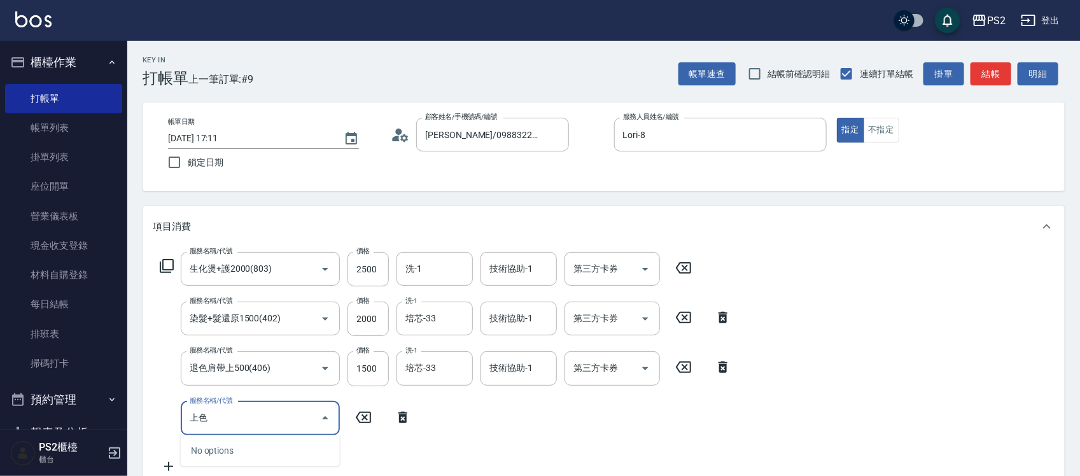
type input "上"
type input "髮"
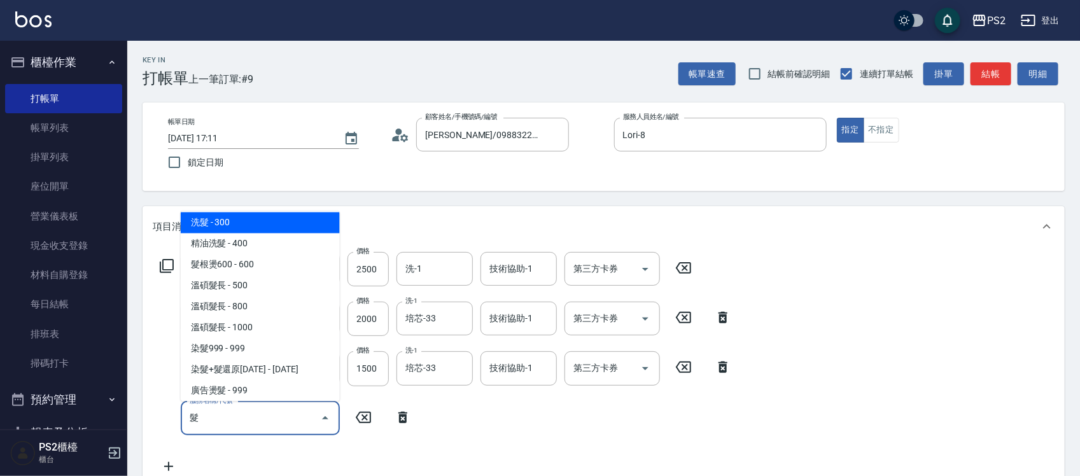
scroll to position [1200, 0]
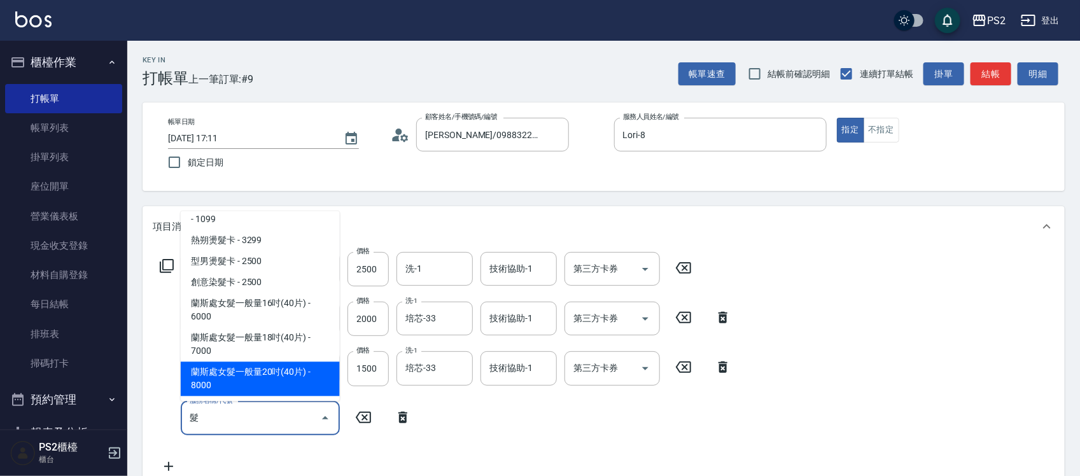
click at [239, 418] on input "髮" at bounding box center [250, 418] width 129 height 22
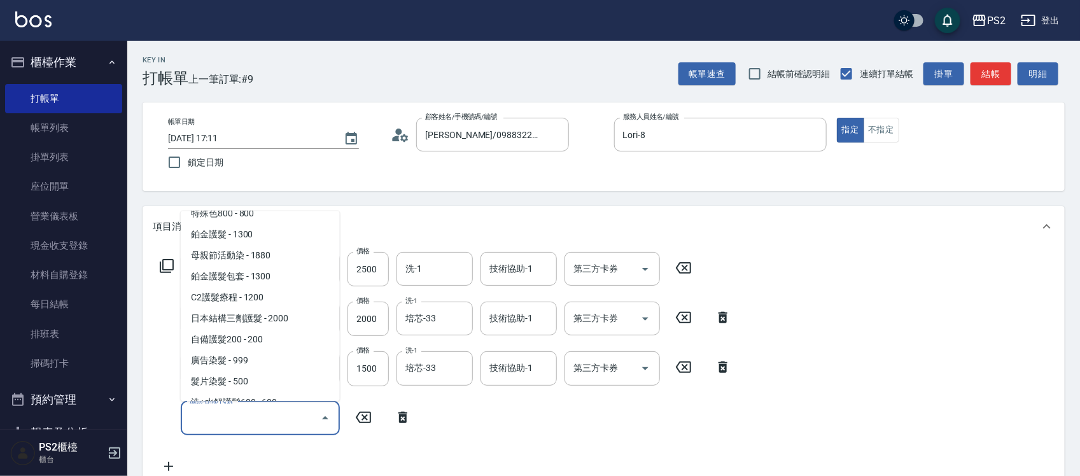
scroll to position [4, 0]
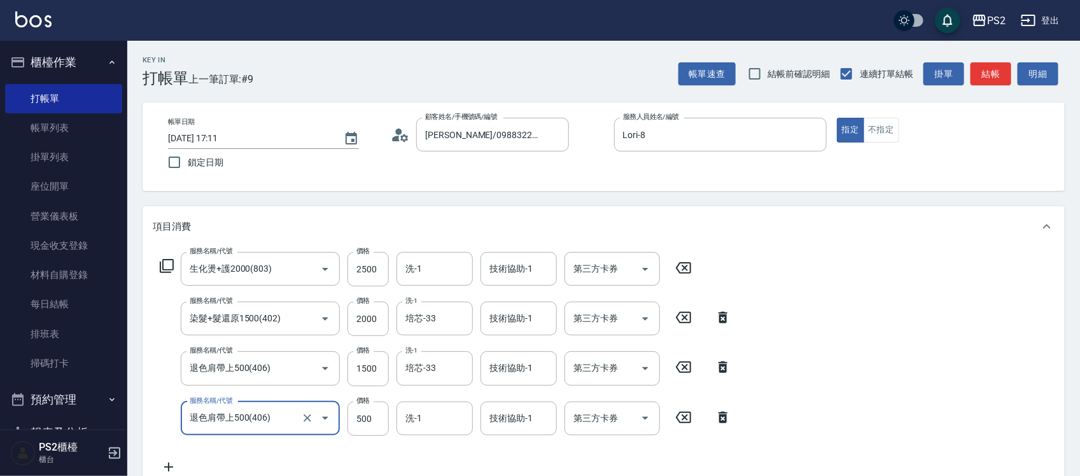
type input "退色肩帶上500(406)"
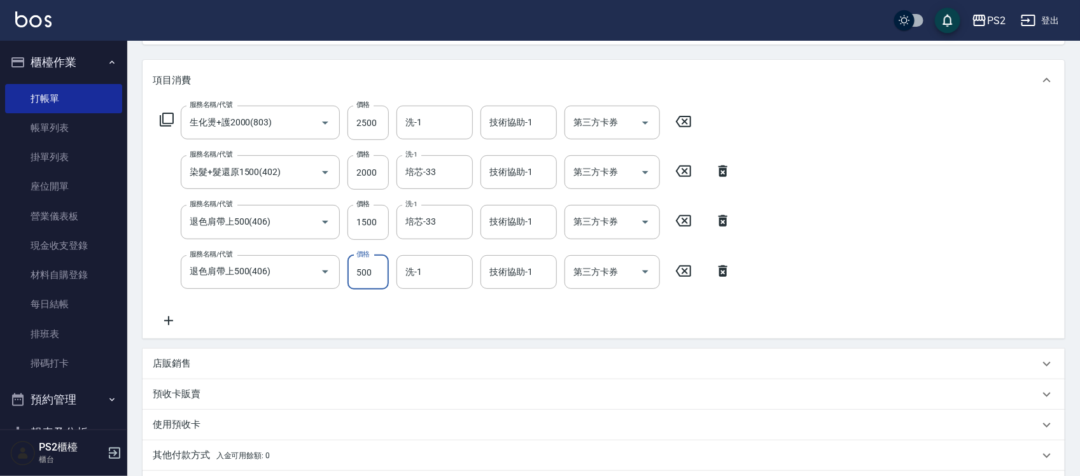
scroll to position [314, 0]
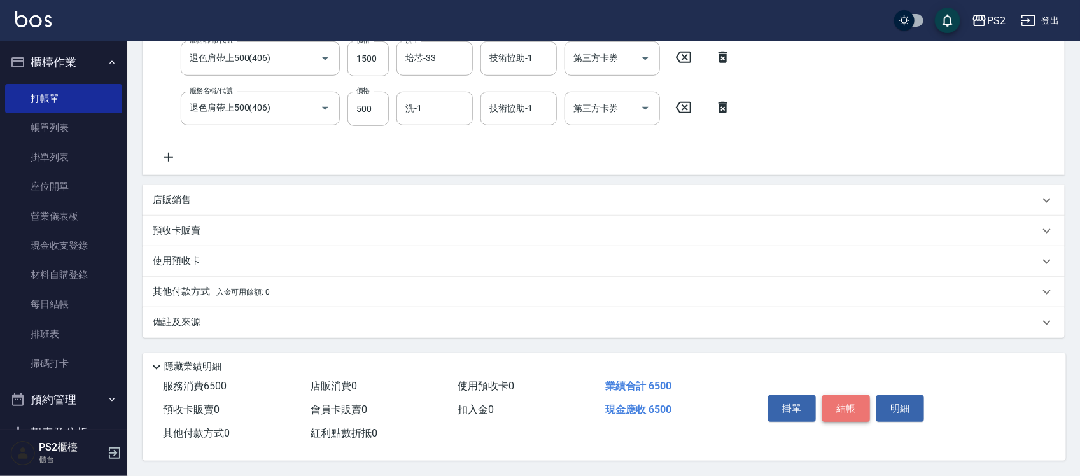
click at [853, 395] on button "結帳" at bounding box center [846, 408] width 48 height 27
type input "2025/09/21 17:59"
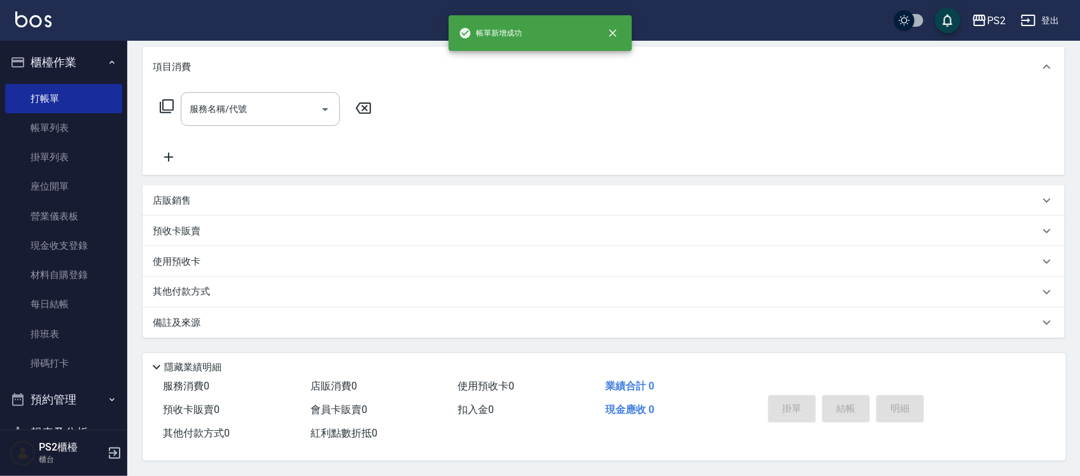
scroll to position [0, 0]
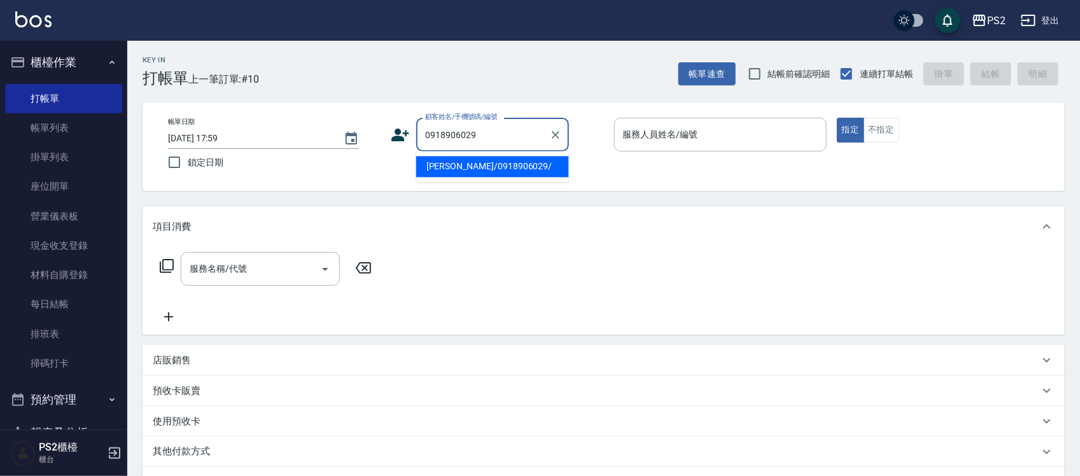
type input "周威 德/0918906029/"
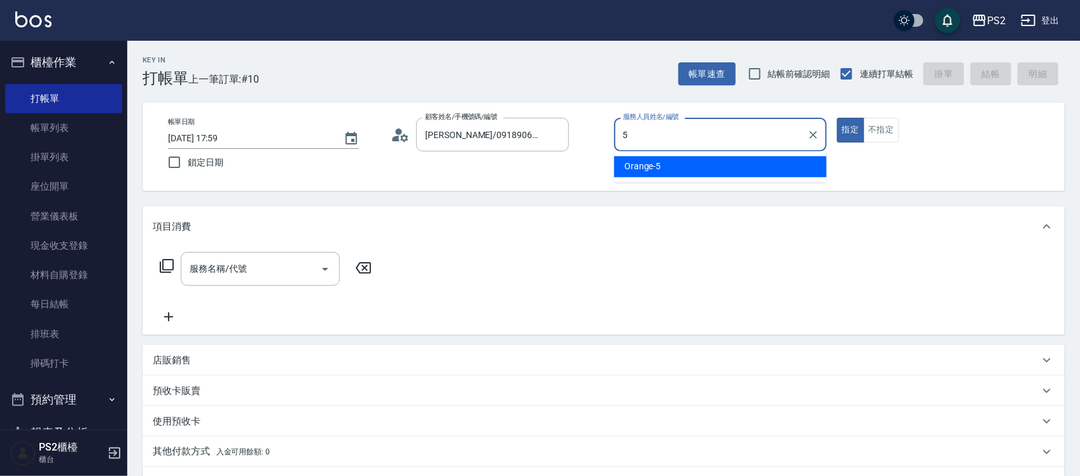
type input "Orange-5"
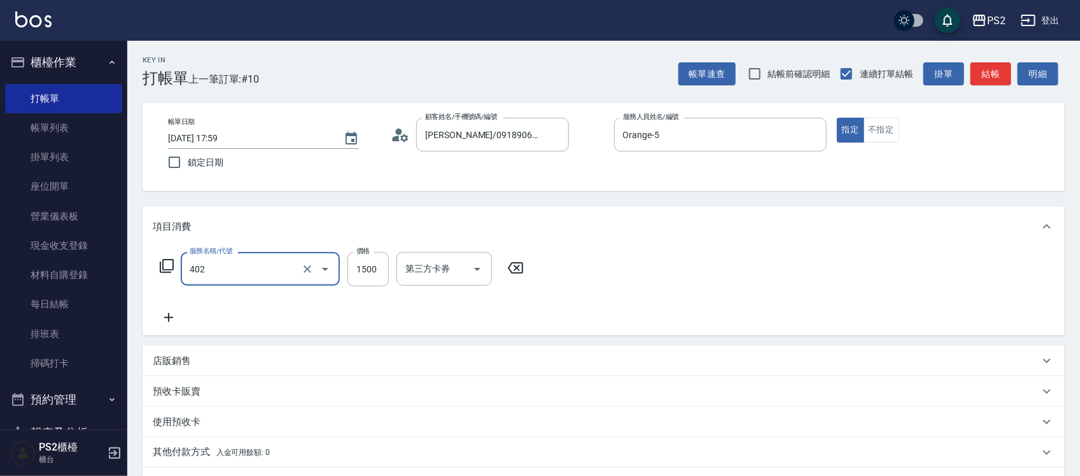
type input "染髮+髮還原1500(402)"
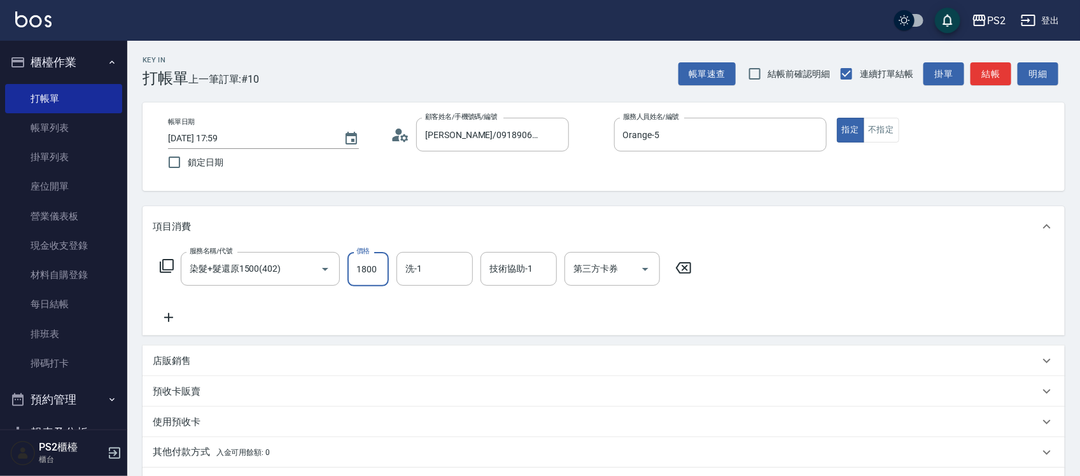
type input "1800"
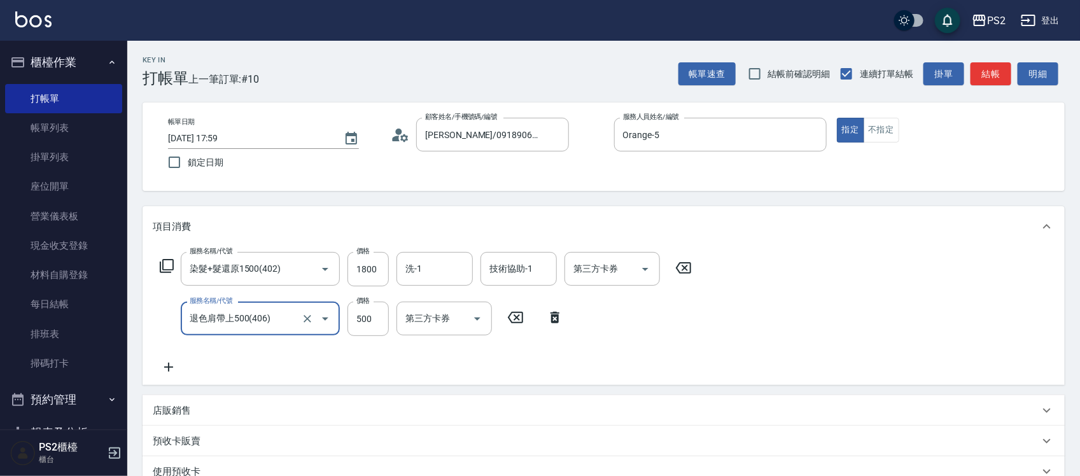
type input "退色肩帶上500(406)"
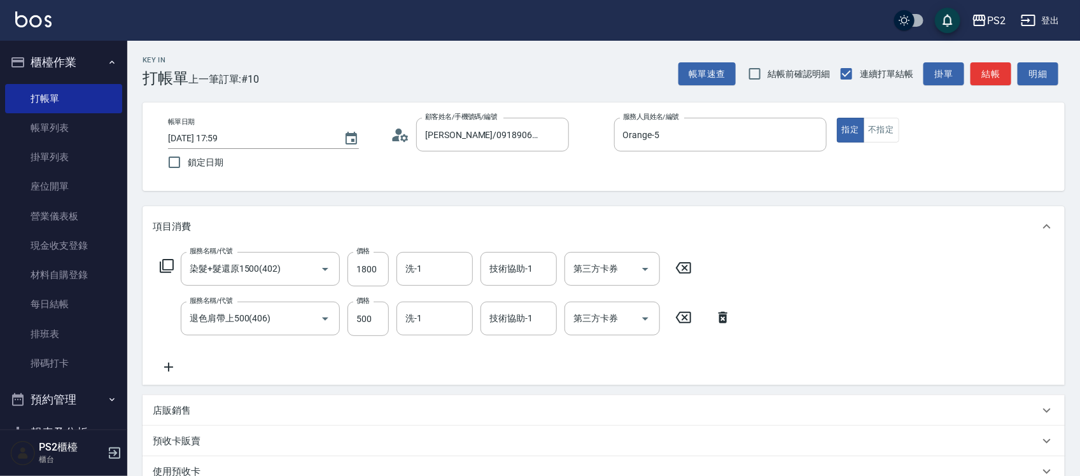
click at [172, 366] on icon at bounding box center [169, 367] width 32 height 15
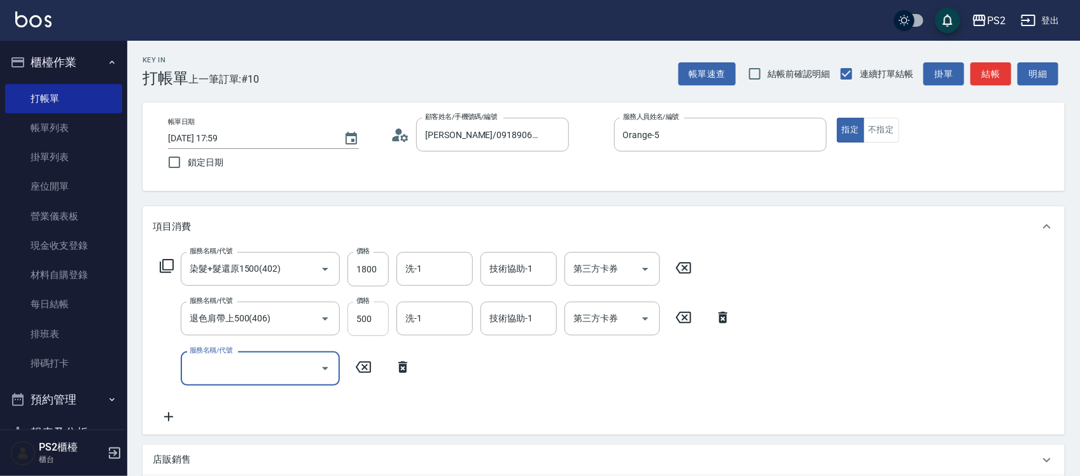
click at [370, 322] on input "500" at bounding box center [368, 319] width 41 height 34
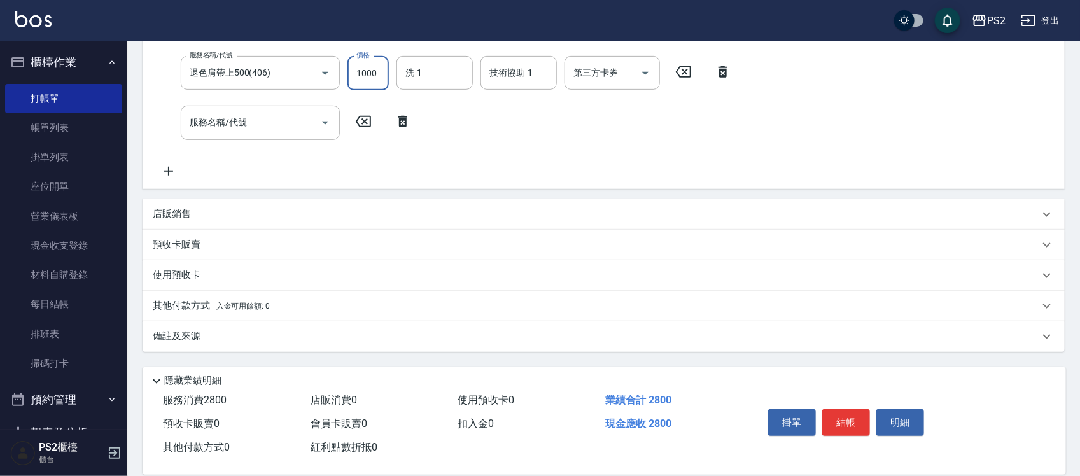
scroll to position [264, 0]
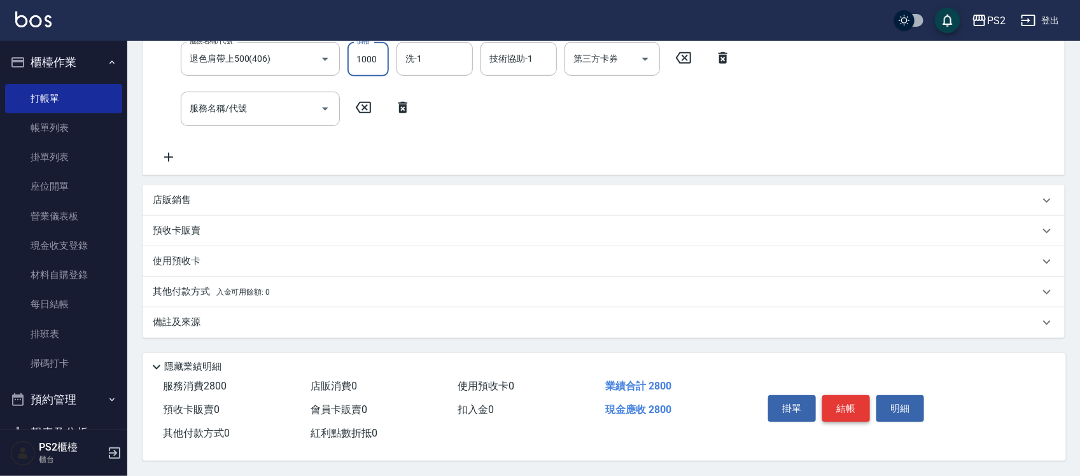
type input "1000"
click at [854, 398] on button "結帳" at bounding box center [846, 408] width 48 height 27
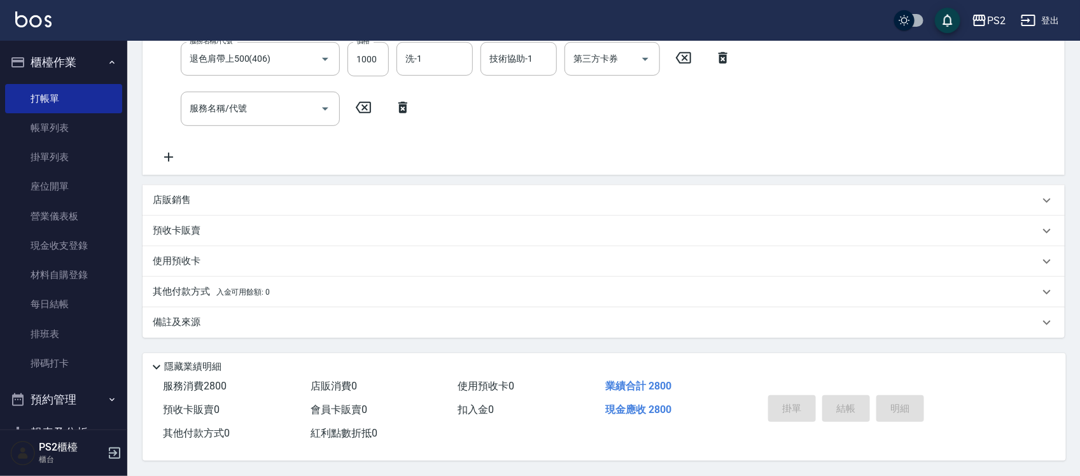
type input "2025/09/21 18:00"
